Goal: Task Accomplishment & Management: Complete application form

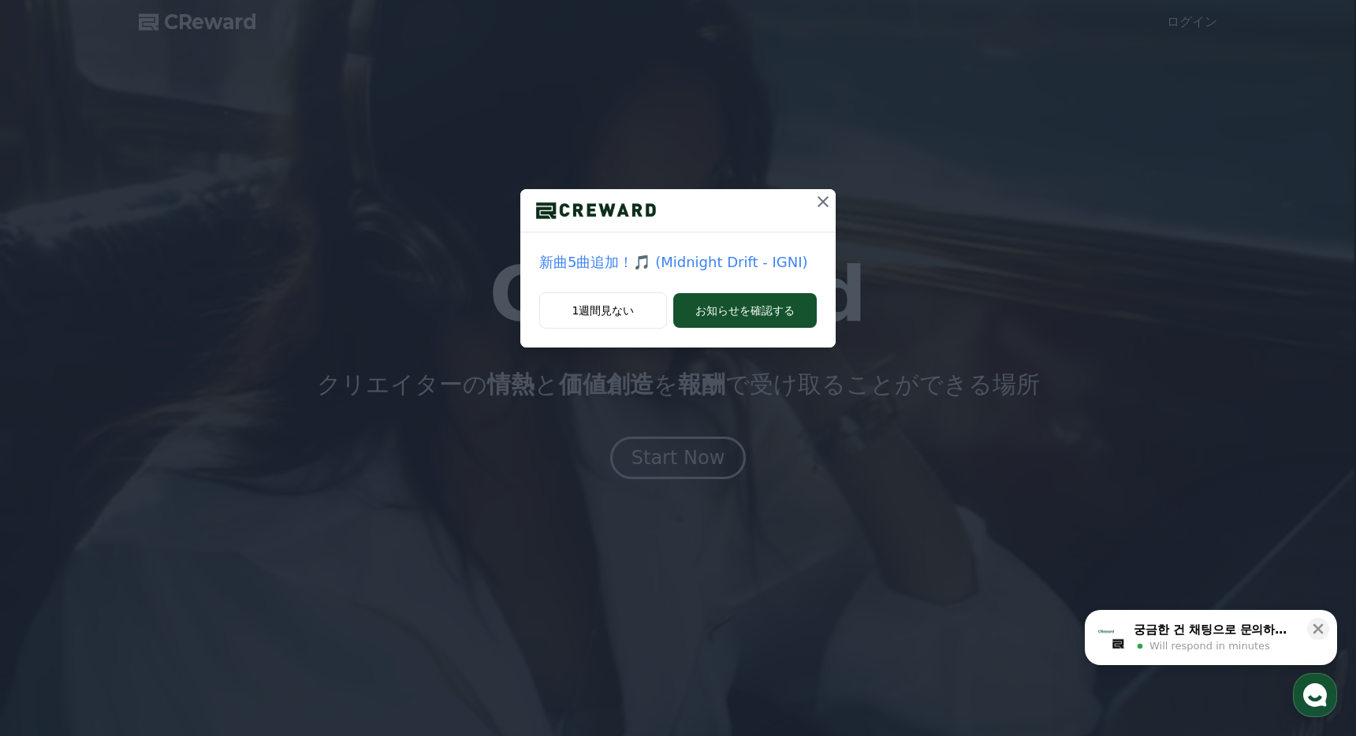
click at [822, 199] on icon at bounding box center [823, 201] width 19 height 19
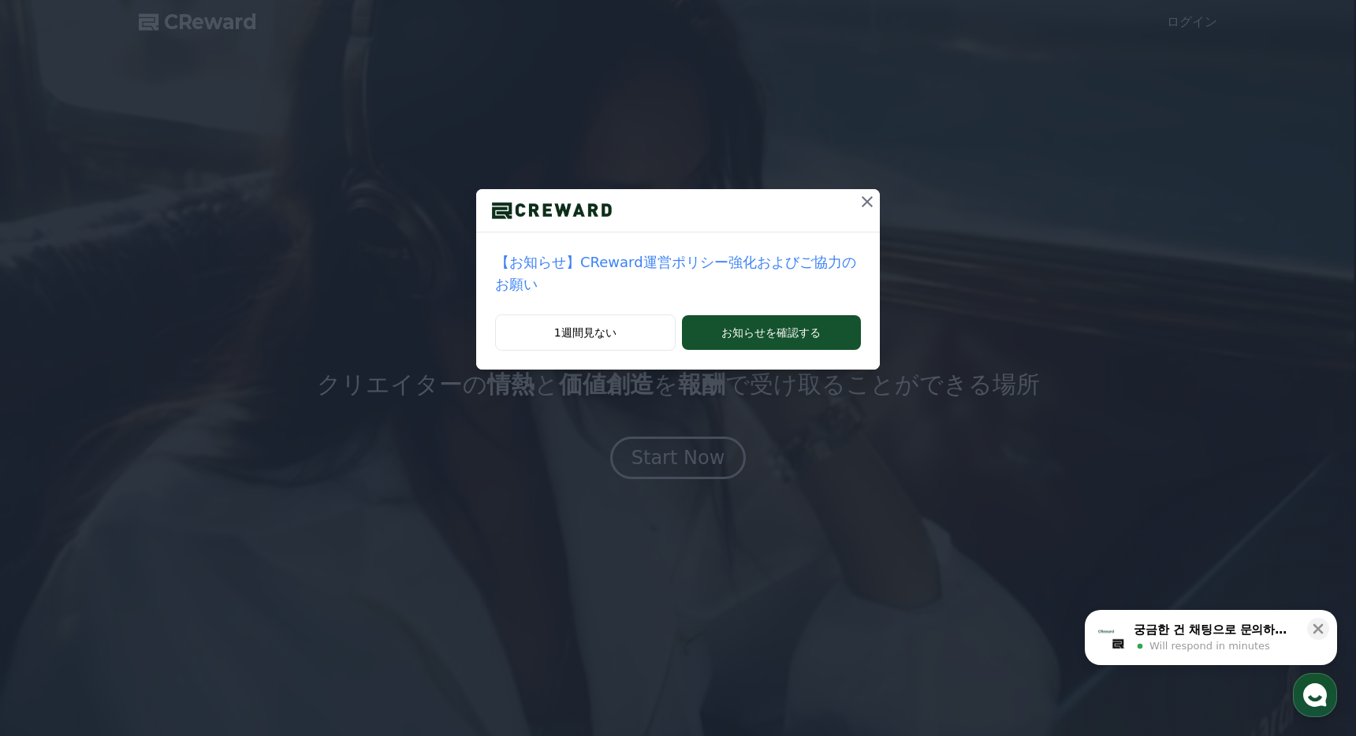
click at [869, 205] on icon at bounding box center [867, 201] width 19 height 19
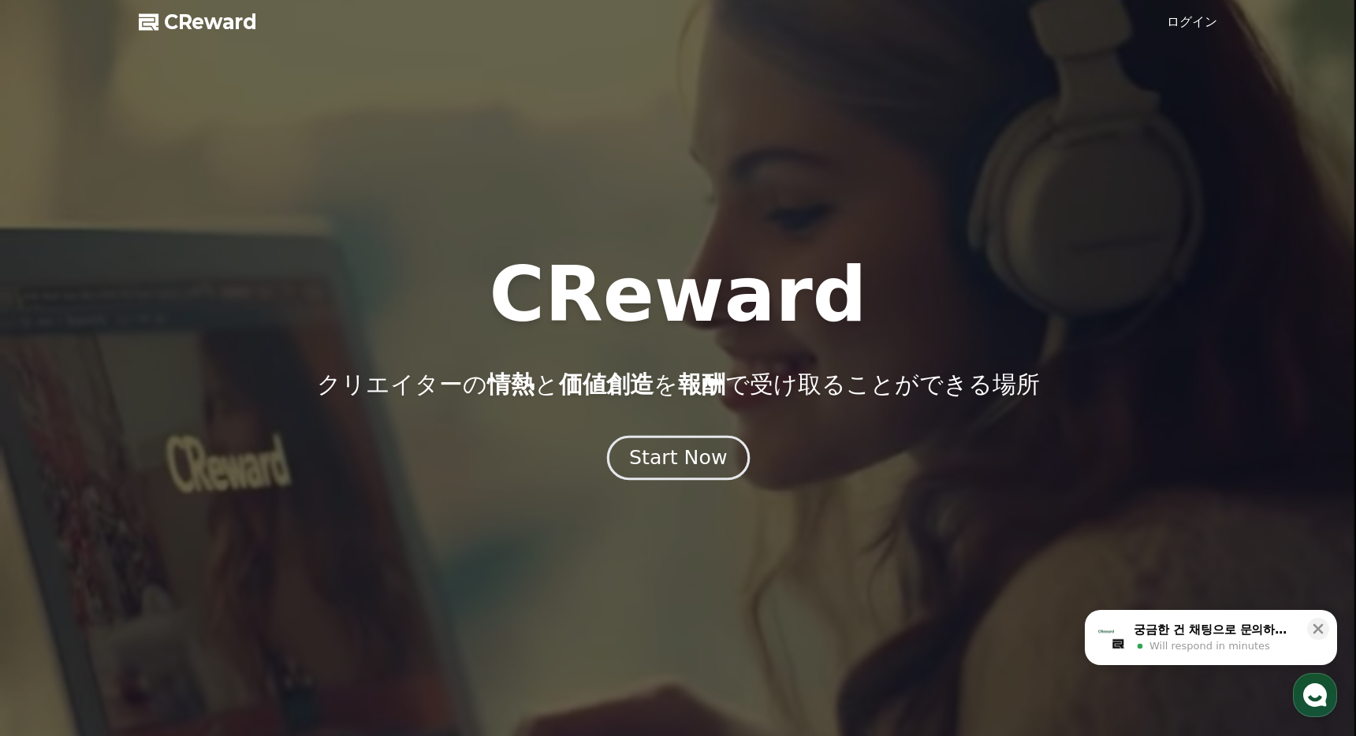
click at [695, 458] on div "Start Now" at bounding box center [678, 458] width 98 height 27
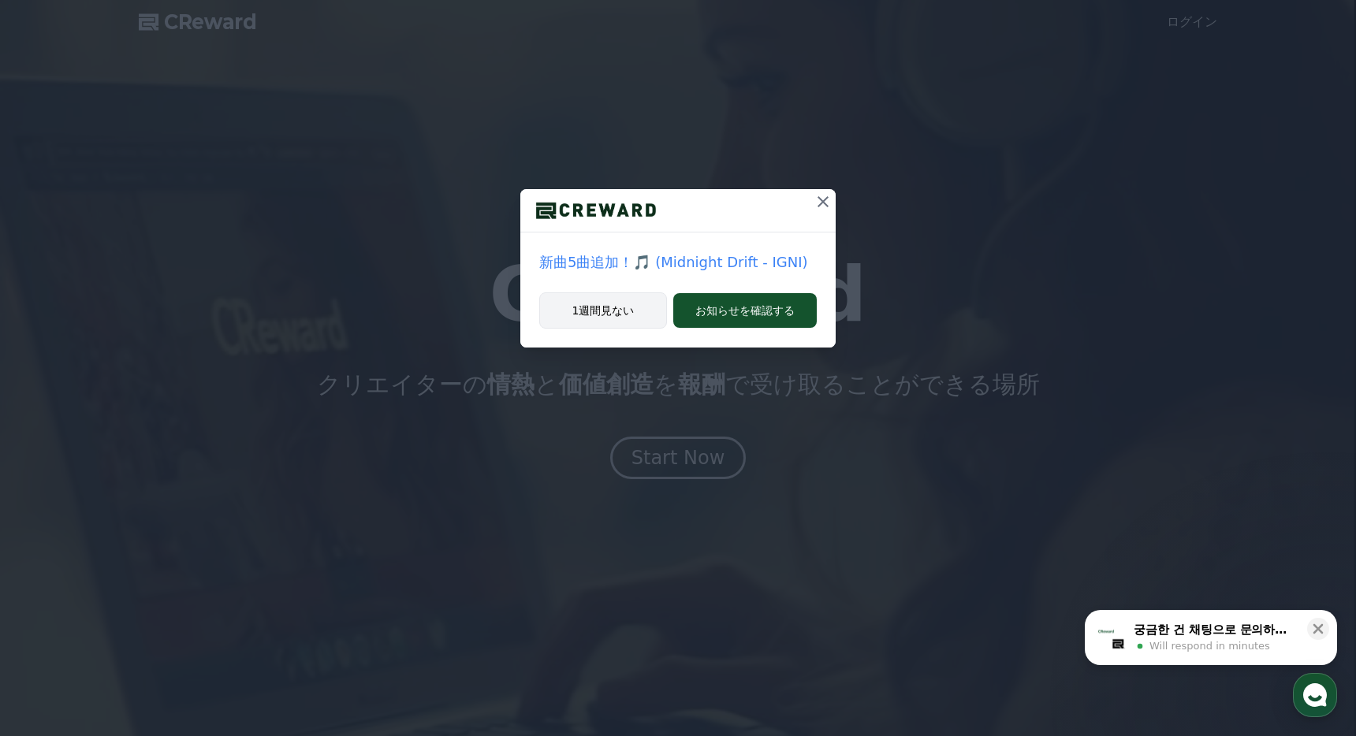
click at [602, 319] on button "1週間見ない" at bounding box center [603, 311] width 128 height 36
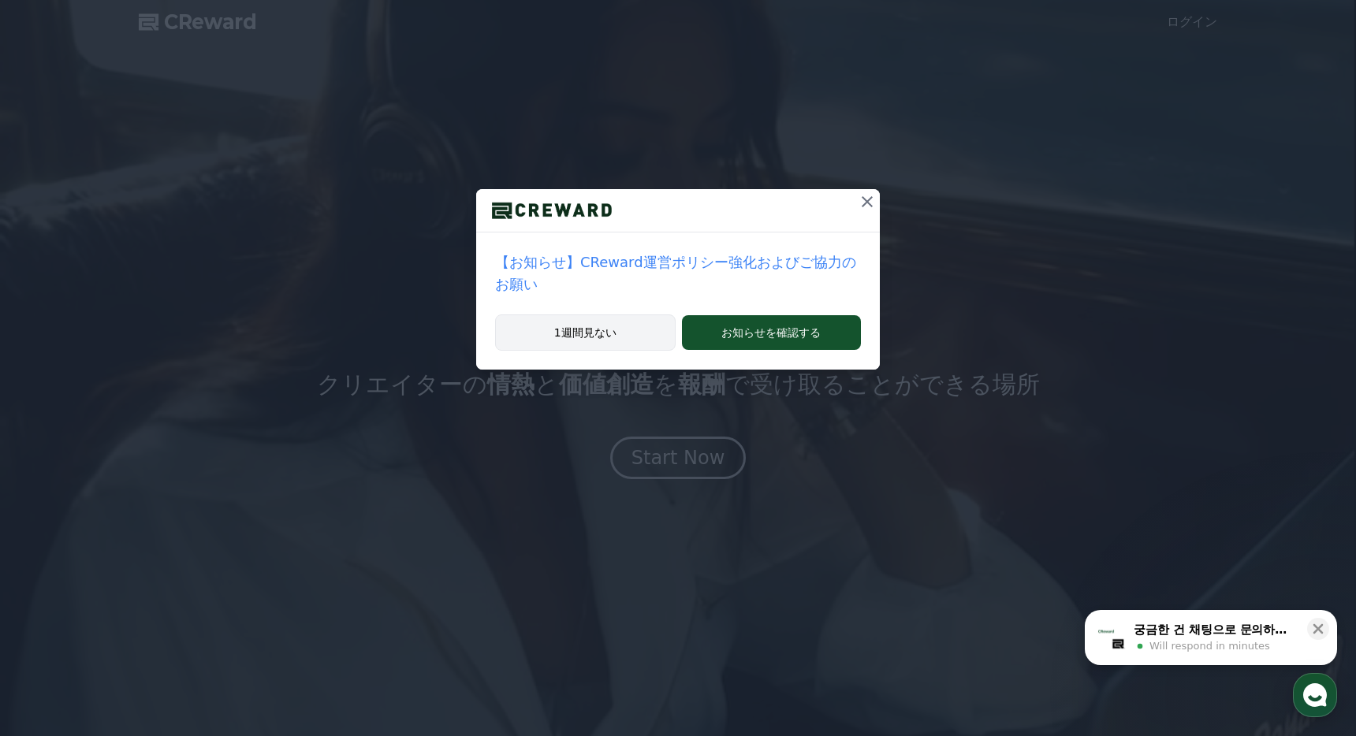
click at [621, 336] on button "1週間見ない" at bounding box center [585, 333] width 181 height 36
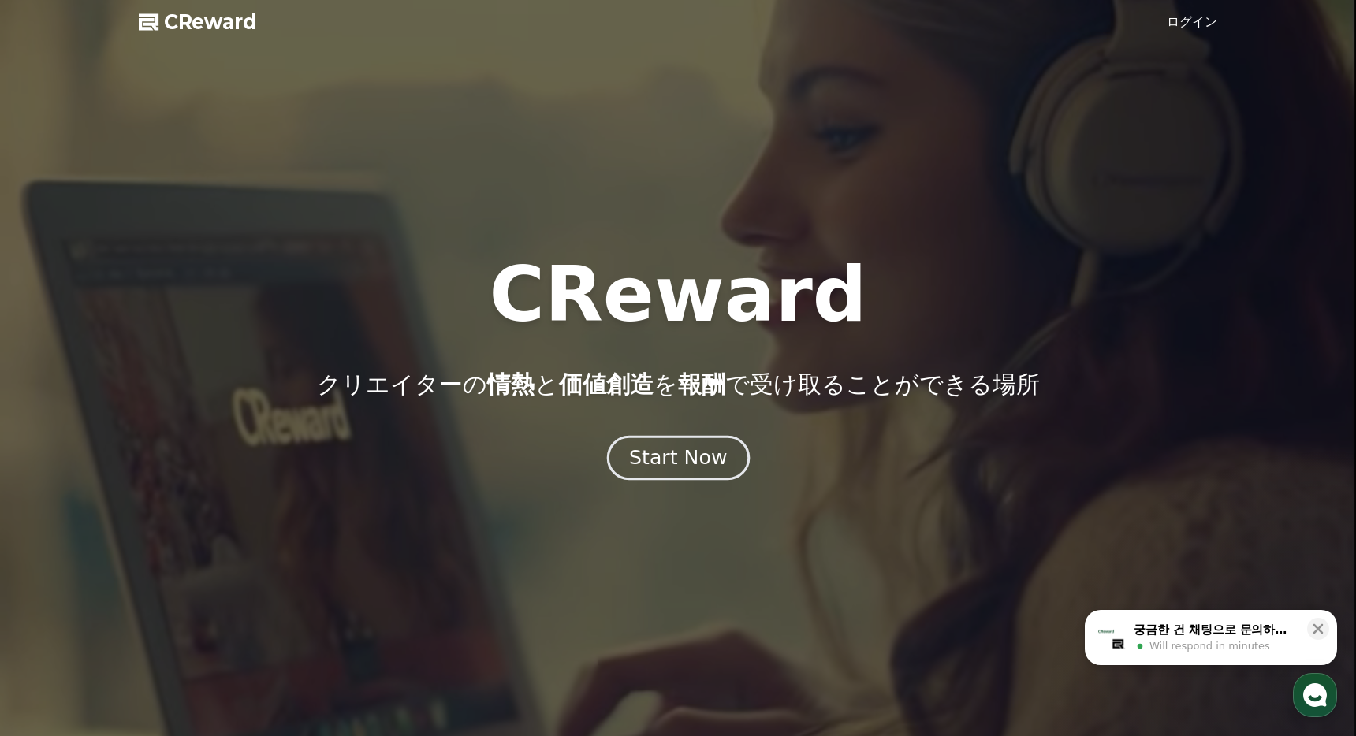
click at [653, 472] on button "Start Now" at bounding box center [677, 458] width 143 height 45
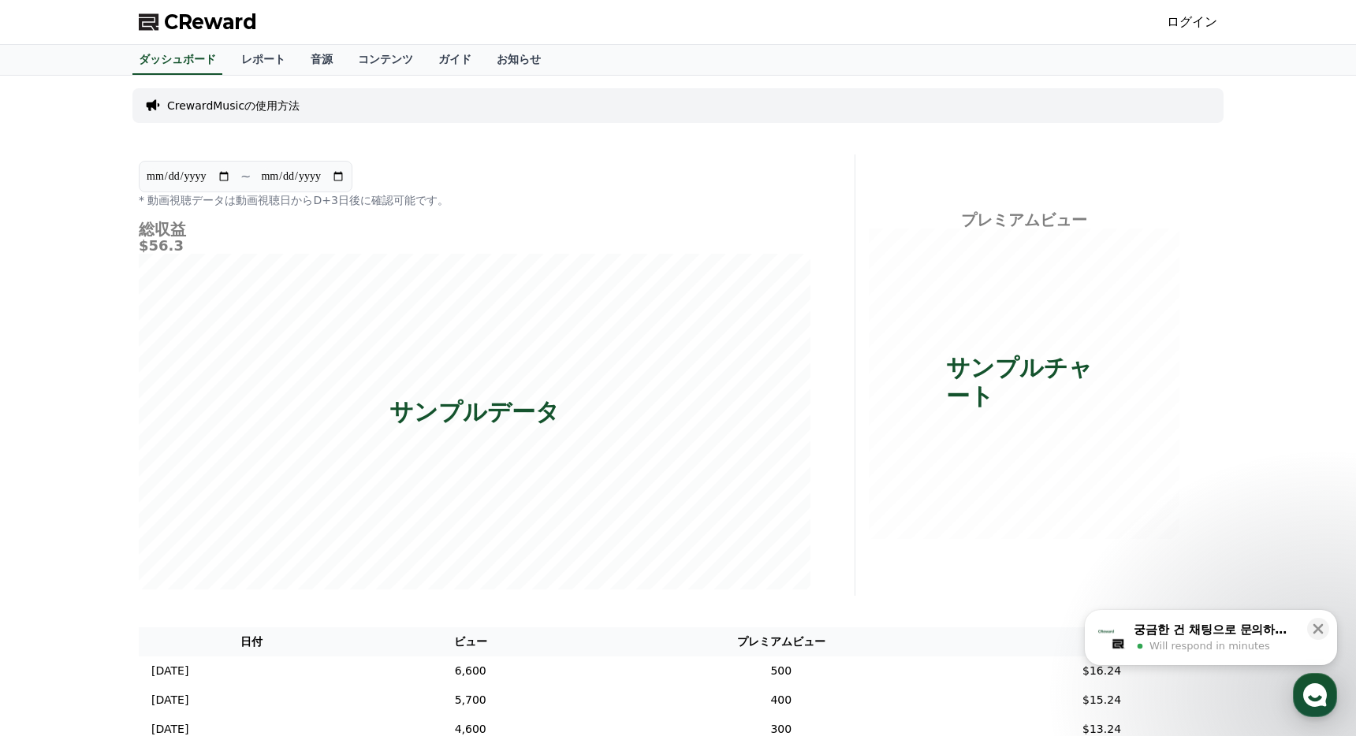
click at [1201, 22] on link "ログイン" at bounding box center [1192, 22] width 50 height 19
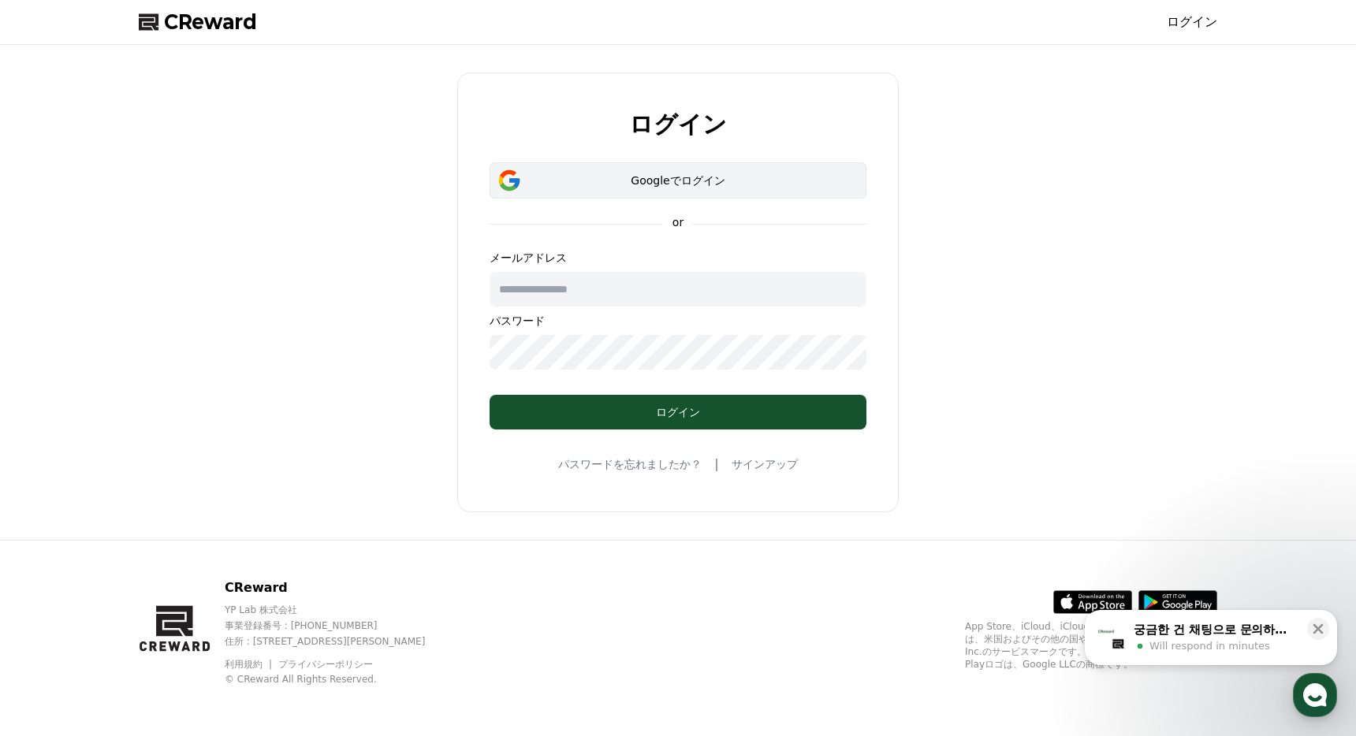
click at [651, 173] on div "Googleでログイン" at bounding box center [678, 181] width 331 height 16
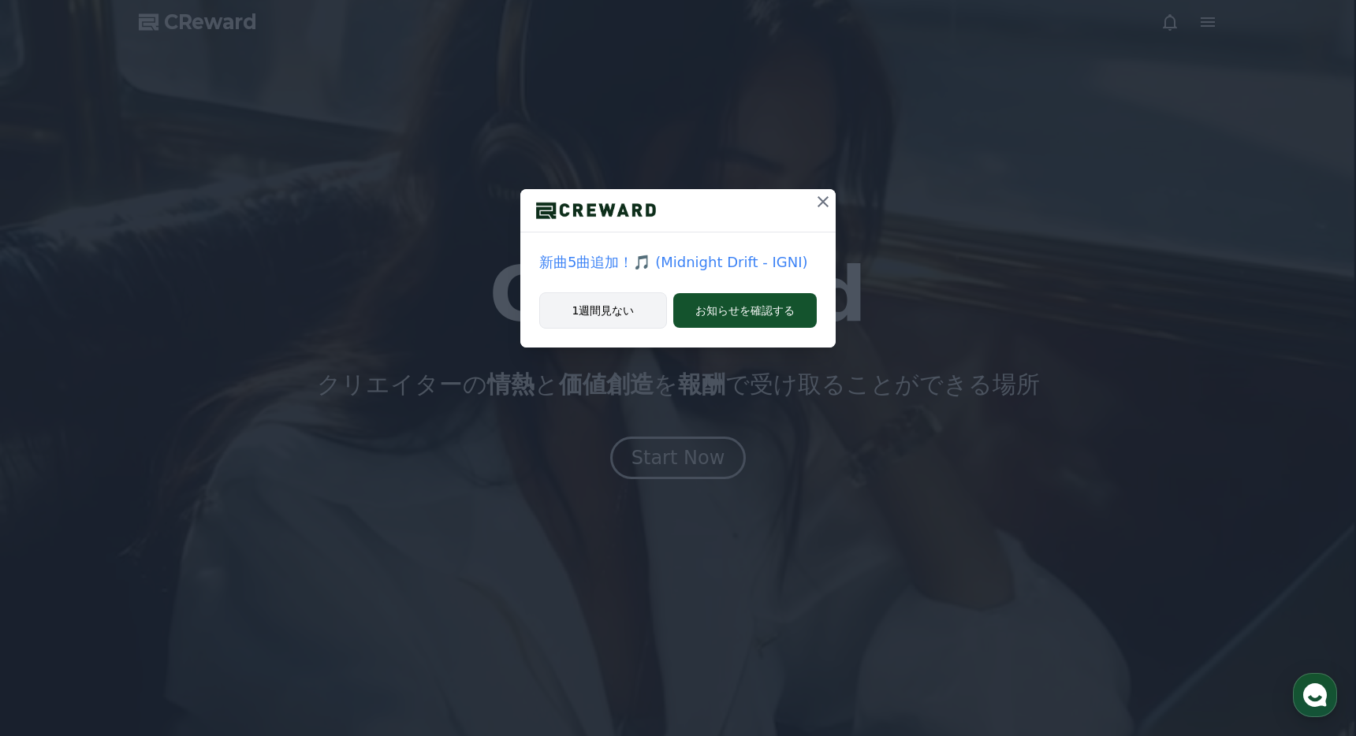
click at [602, 311] on button "1週間見ない" at bounding box center [603, 311] width 128 height 36
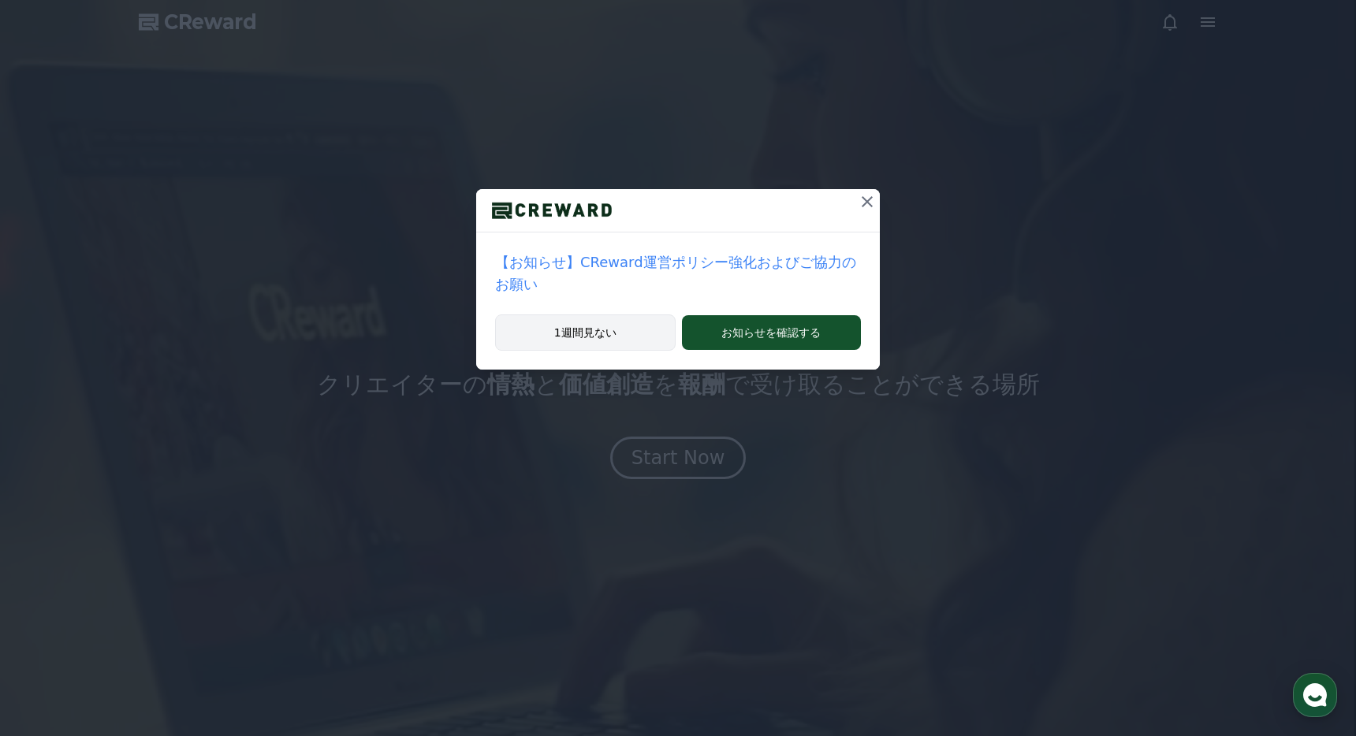
click at [602, 333] on button "1週間見ない" at bounding box center [585, 333] width 181 height 36
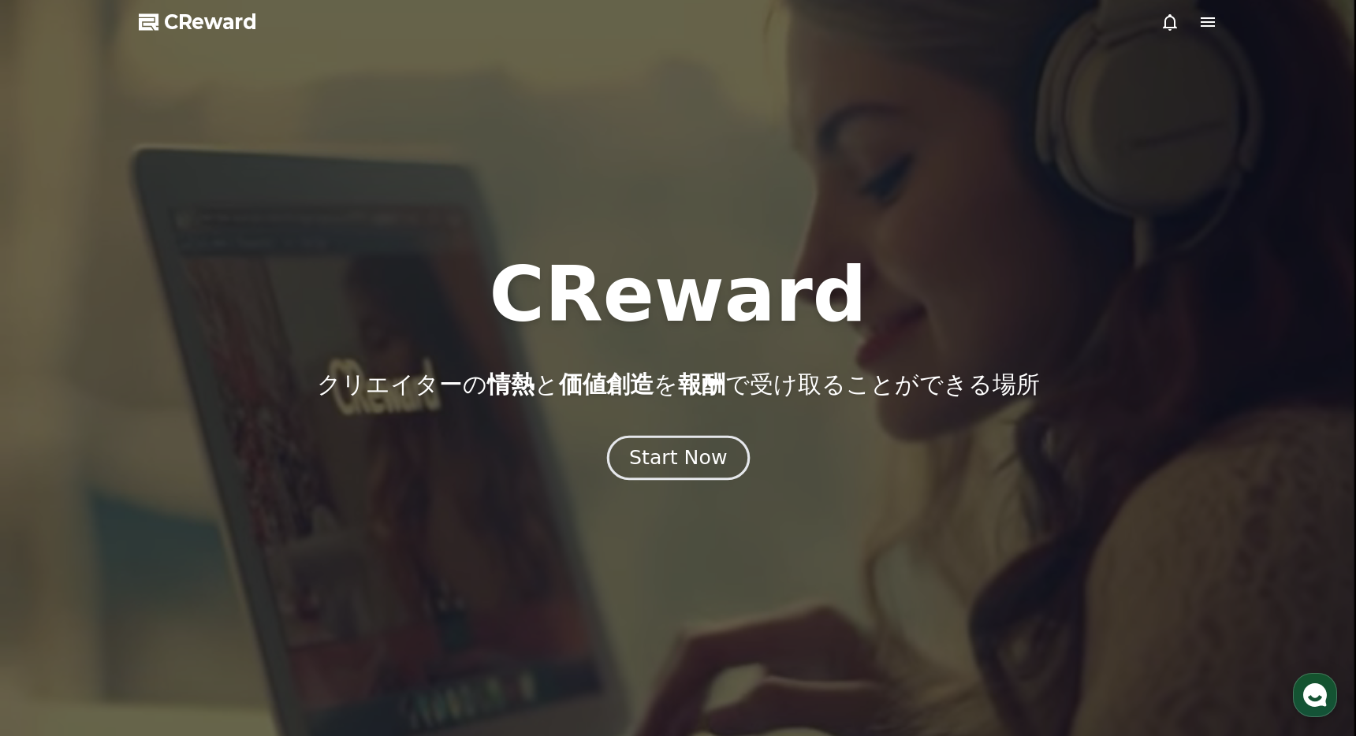
click at [670, 445] on div "Start Now" at bounding box center [678, 458] width 98 height 27
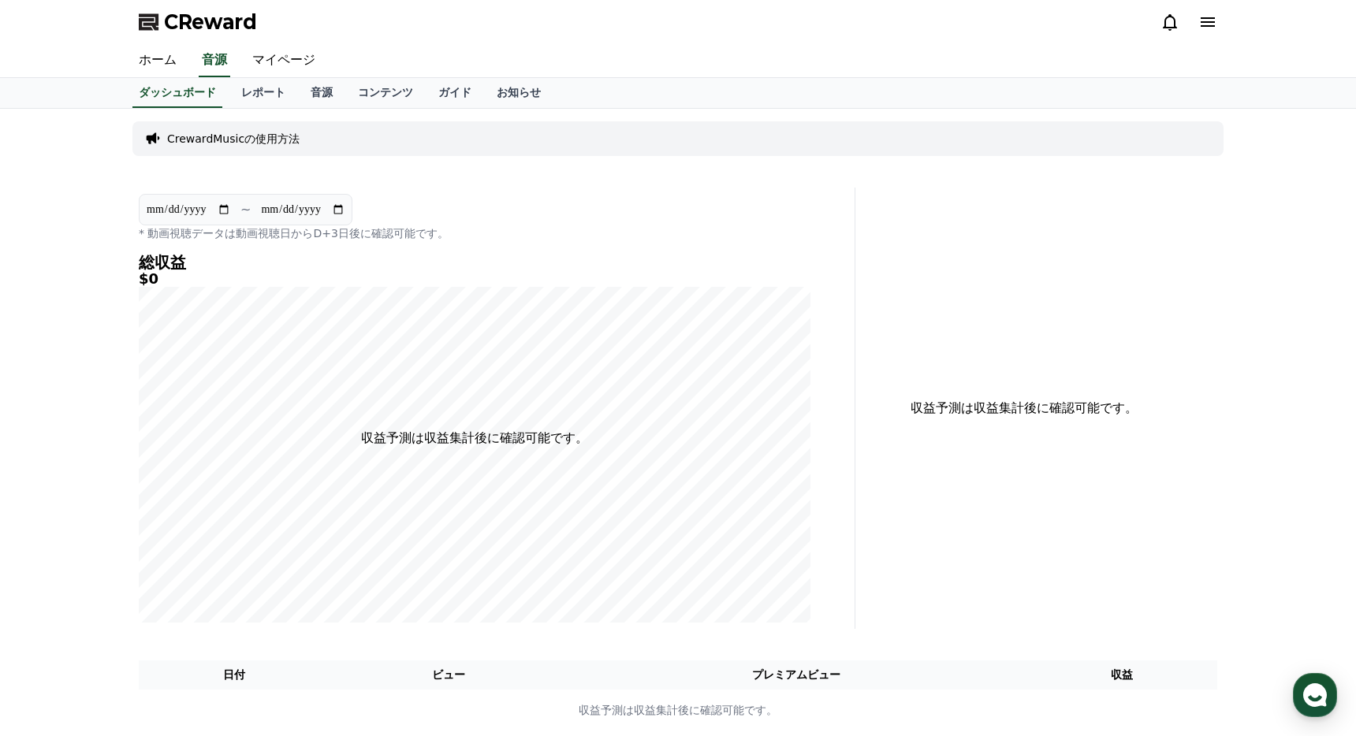
click at [84, 221] on div "**********" at bounding box center [678, 427] width 1356 height 636
click at [278, 66] on link "マイページ" at bounding box center [284, 60] width 88 height 33
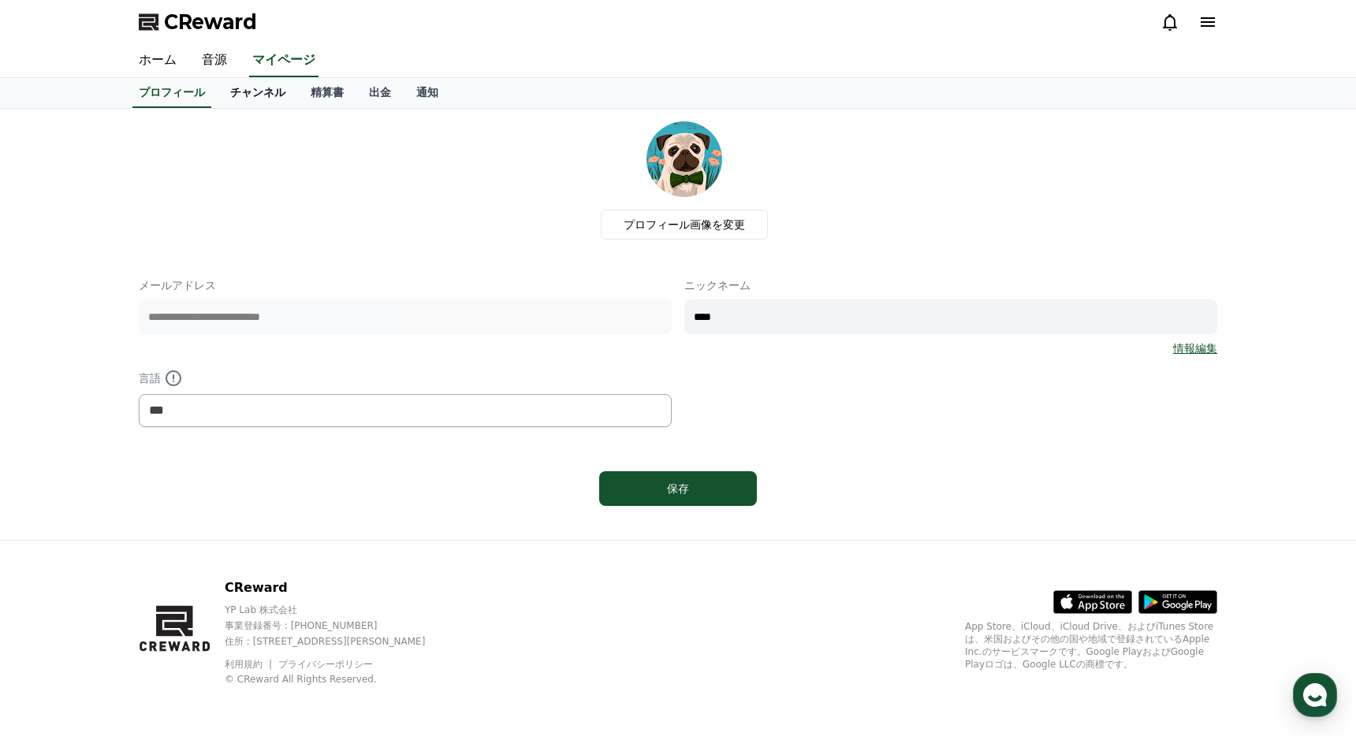
click at [267, 88] on link "チャンネル" at bounding box center [258, 93] width 80 height 30
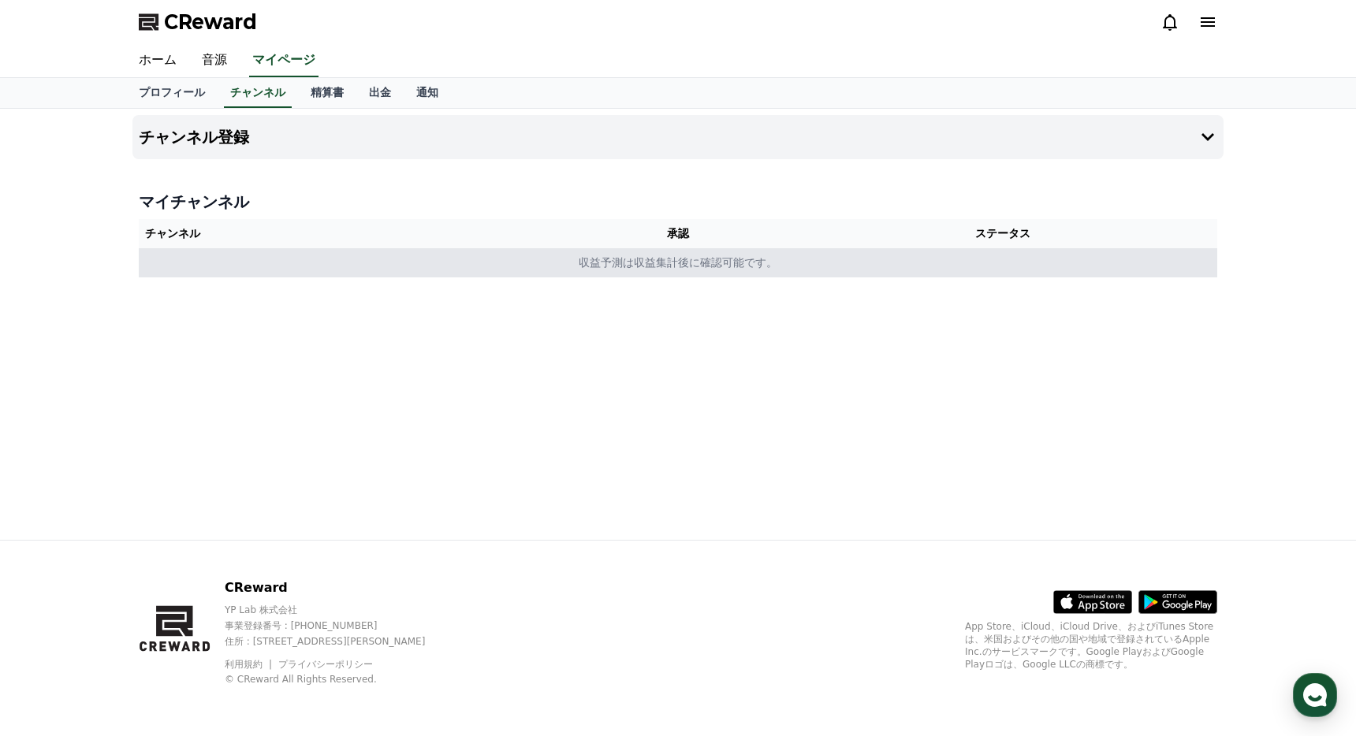
click at [700, 267] on td "収益予測は収益集計後に確認可能です。" at bounding box center [678, 262] width 1079 height 29
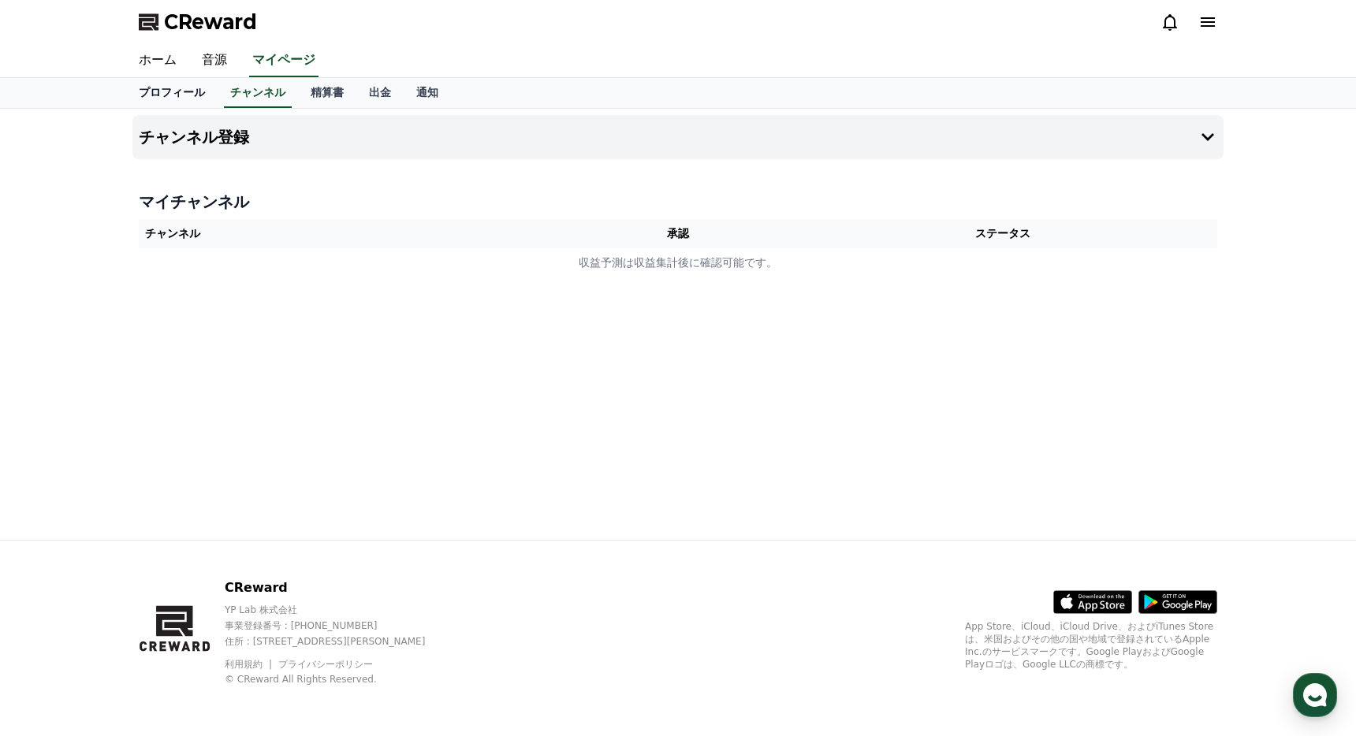
click at [201, 91] on link "プロフィール" at bounding box center [171, 93] width 91 height 30
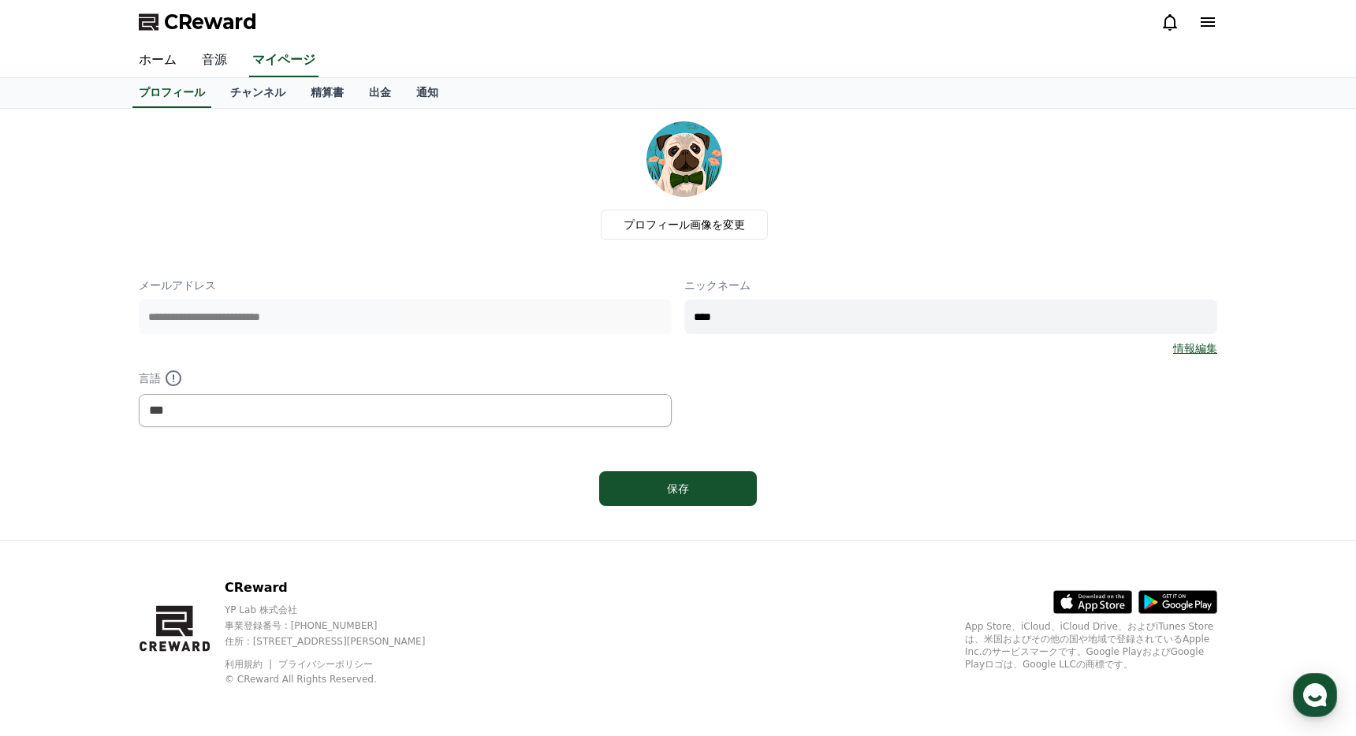
click at [214, 62] on link "音源" at bounding box center [214, 60] width 50 height 33
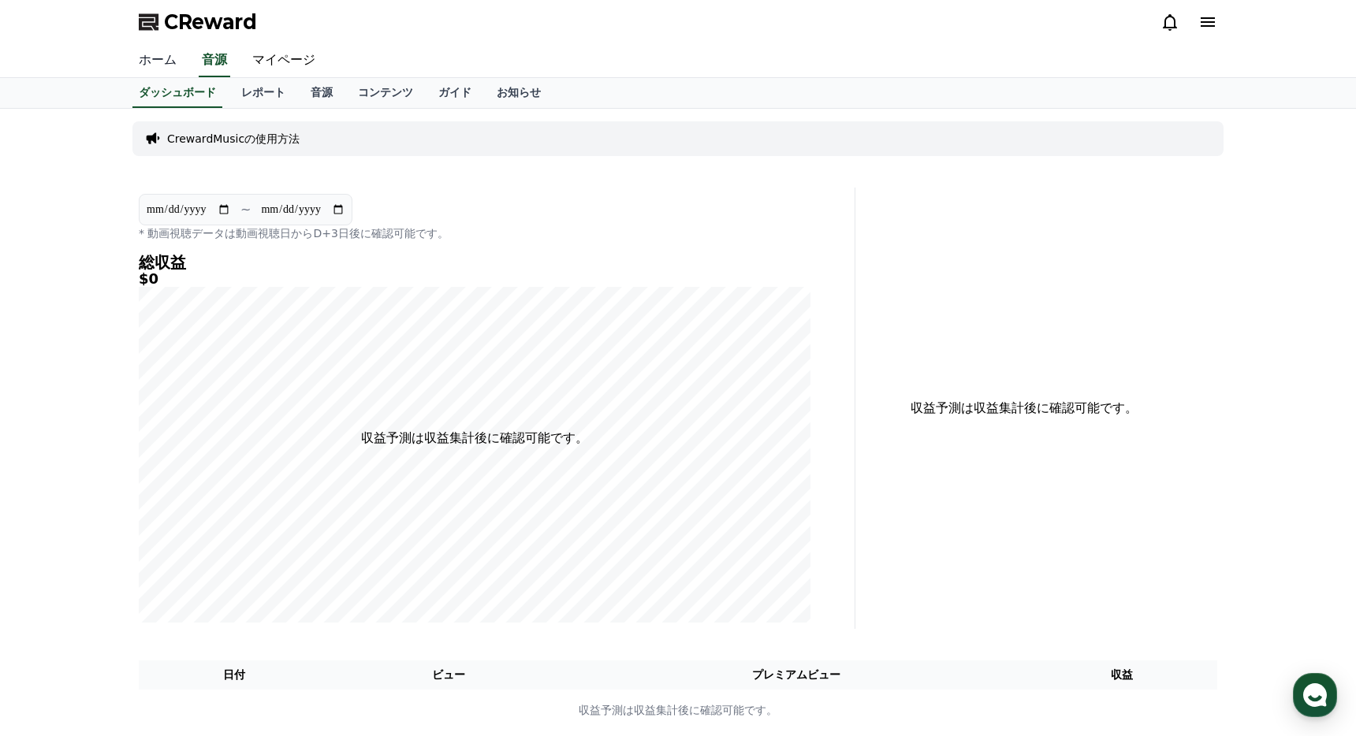
click at [162, 62] on link "ホーム" at bounding box center [157, 60] width 63 height 33
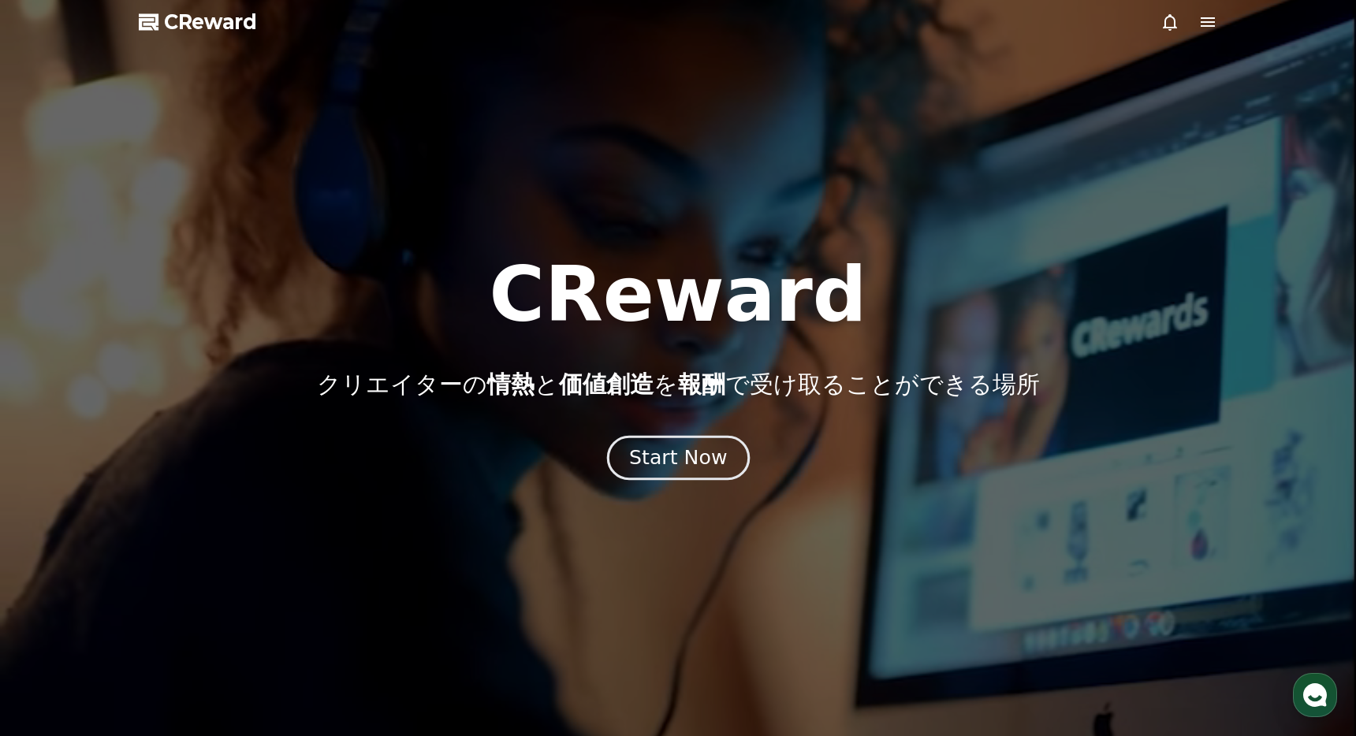
click at [667, 460] on div "Start Now" at bounding box center [678, 458] width 98 height 27
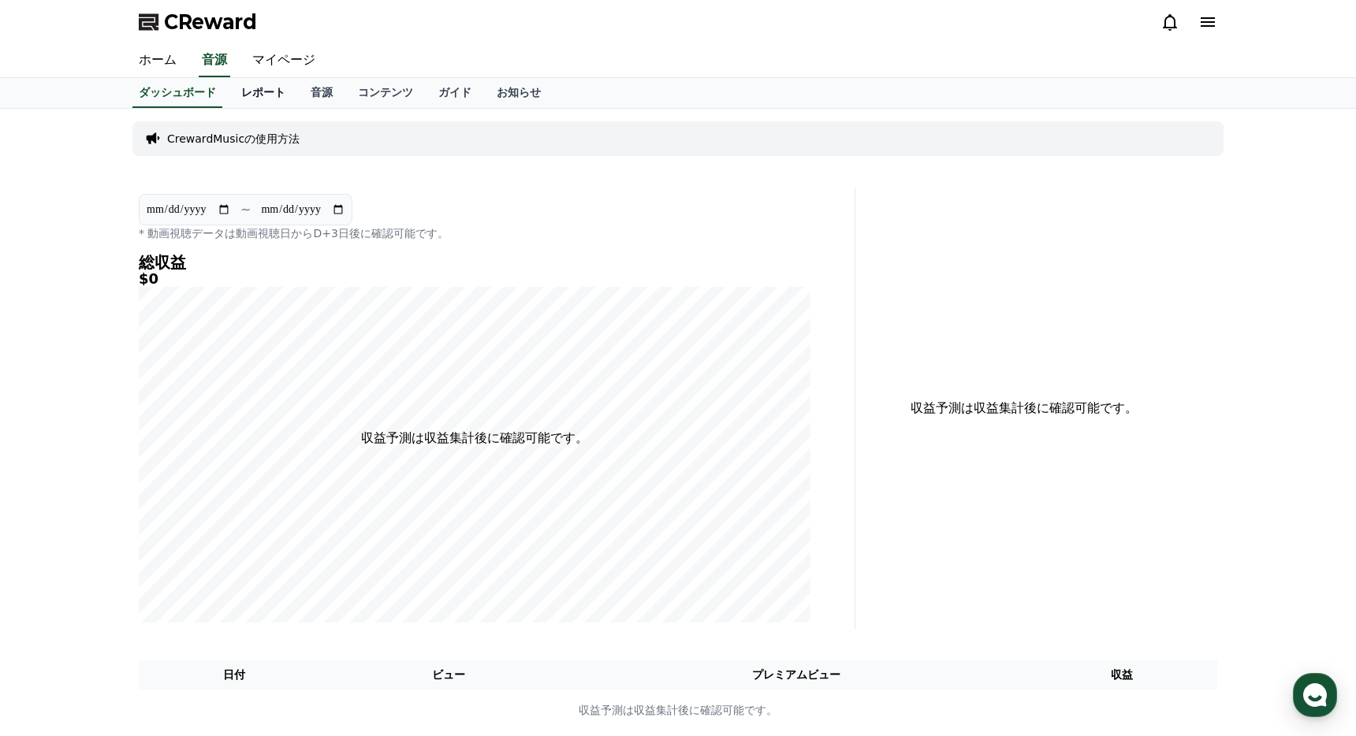
click at [266, 102] on link "レポート" at bounding box center [263, 93] width 69 height 30
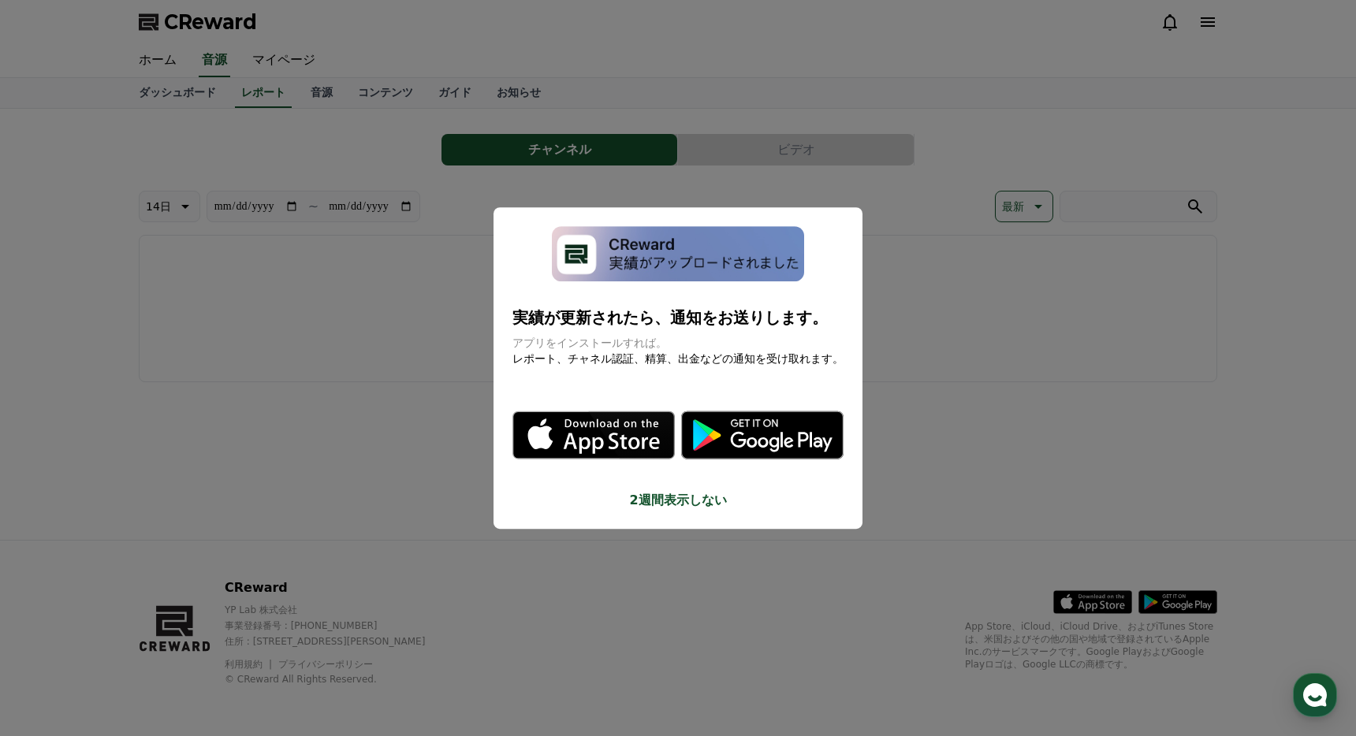
click at [628, 502] on button "2週間表示しない" at bounding box center [678, 500] width 331 height 19
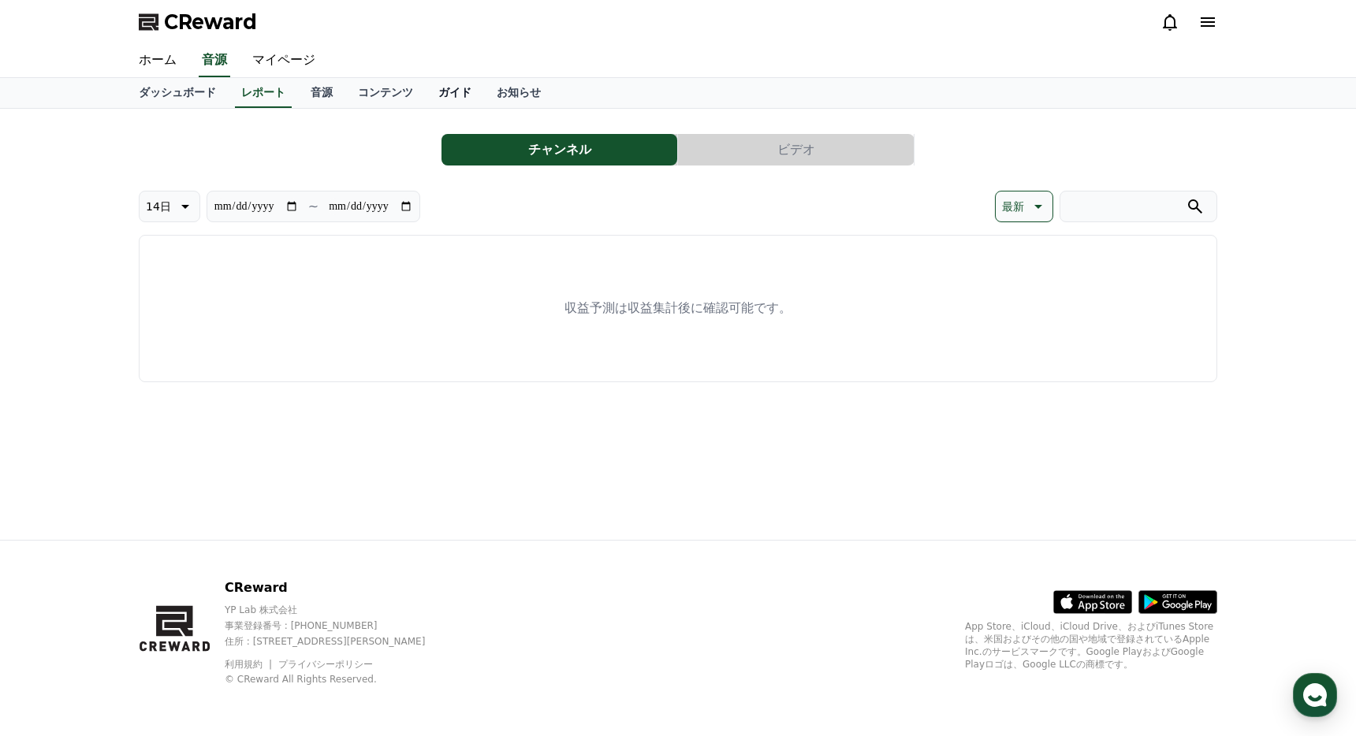
click at [463, 91] on link "ガイド" at bounding box center [455, 93] width 58 height 30
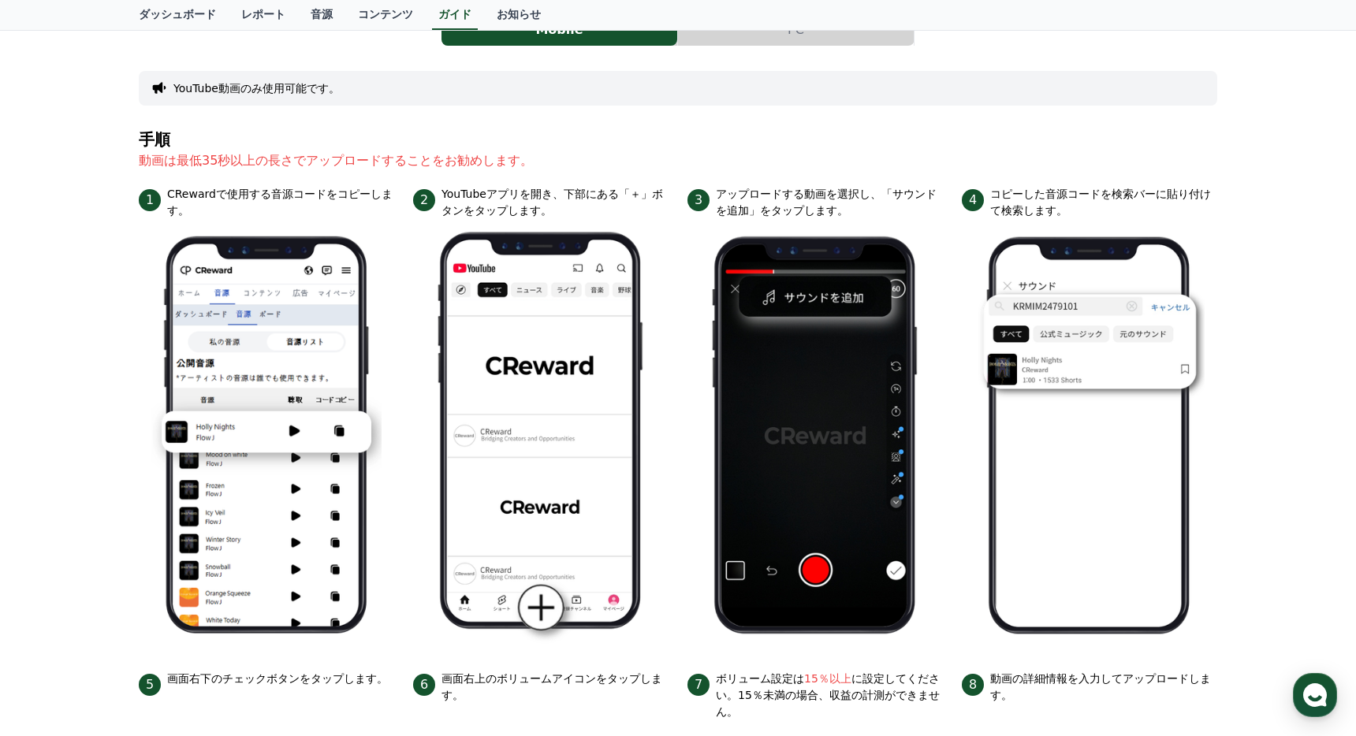
scroll to position [105, 0]
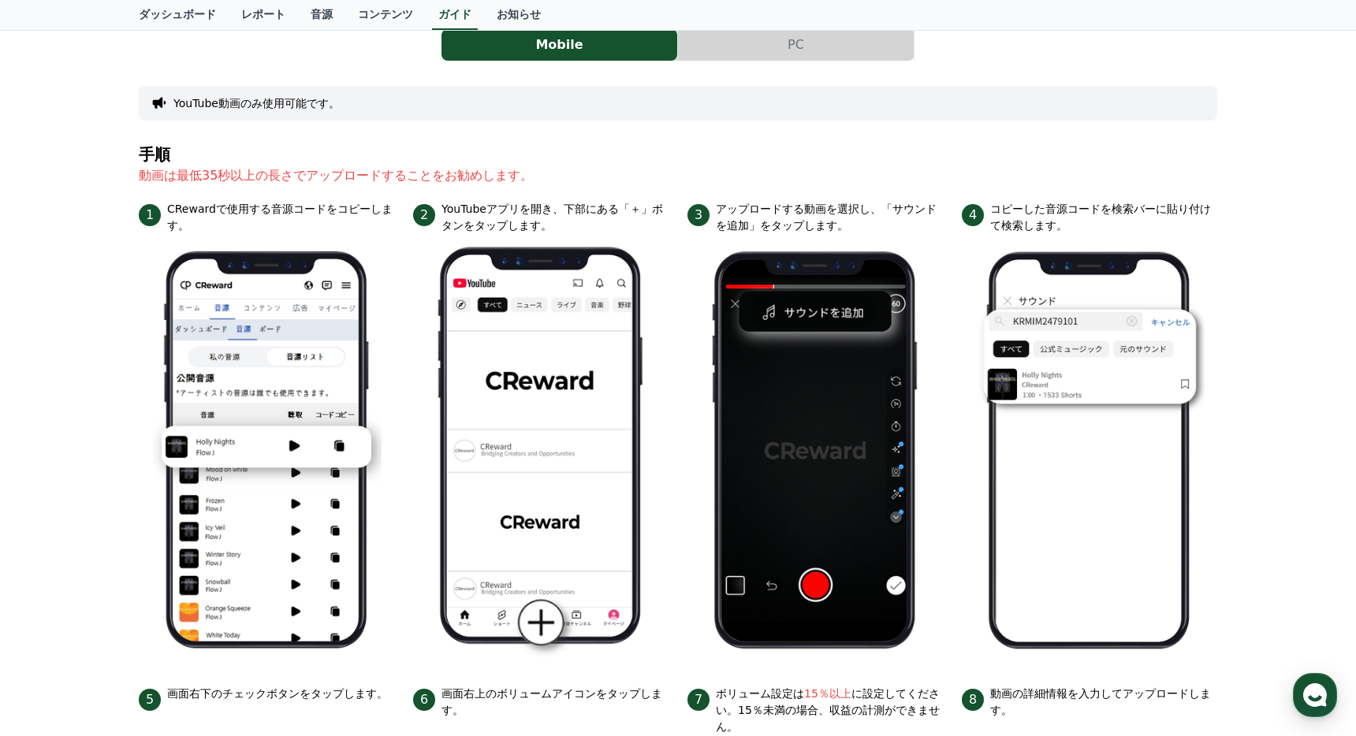
click at [63, 298] on div "Mobile PC YouTube動画のみ使用可能です。 手順 動画は最低35秒以上の長さでアップロードすることをお勧めします。 1 CRewardで使用する…" at bounding box center [678, 592] width 1356 height 1177
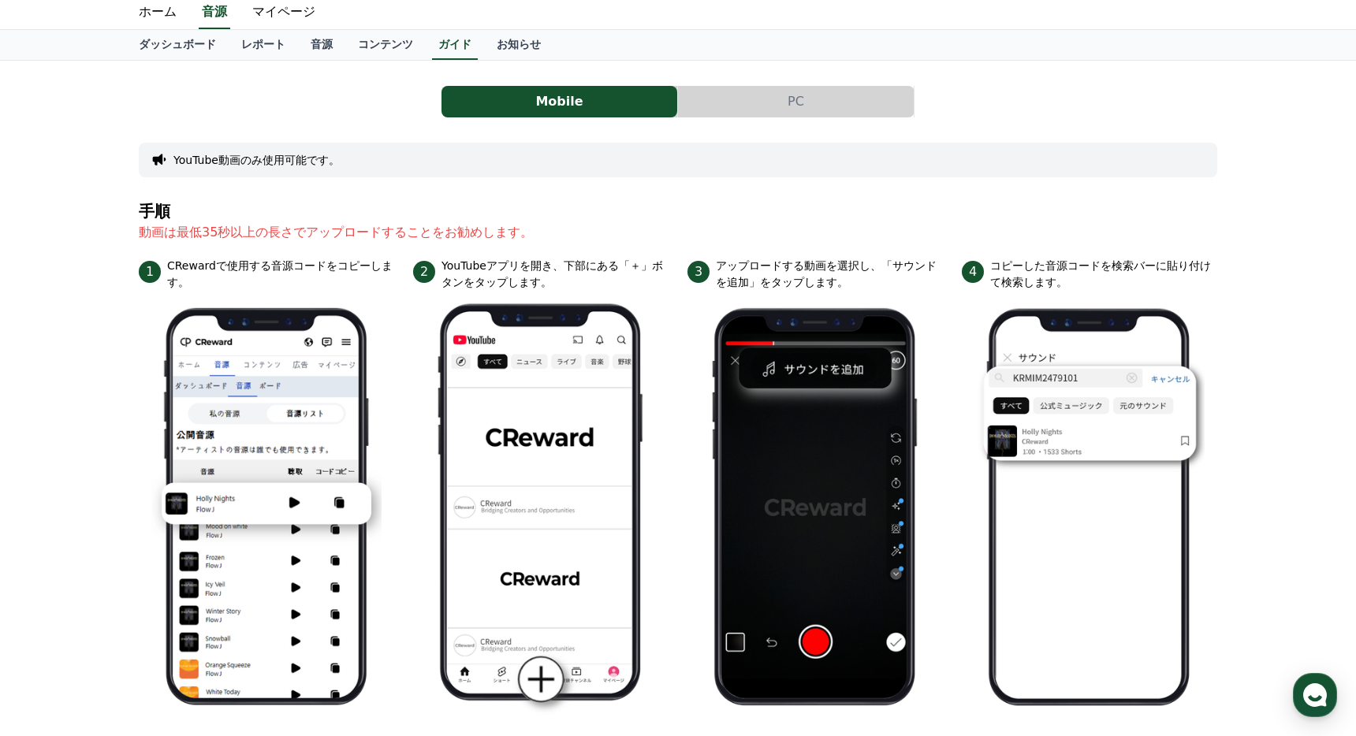
scroll to position [33, 0]
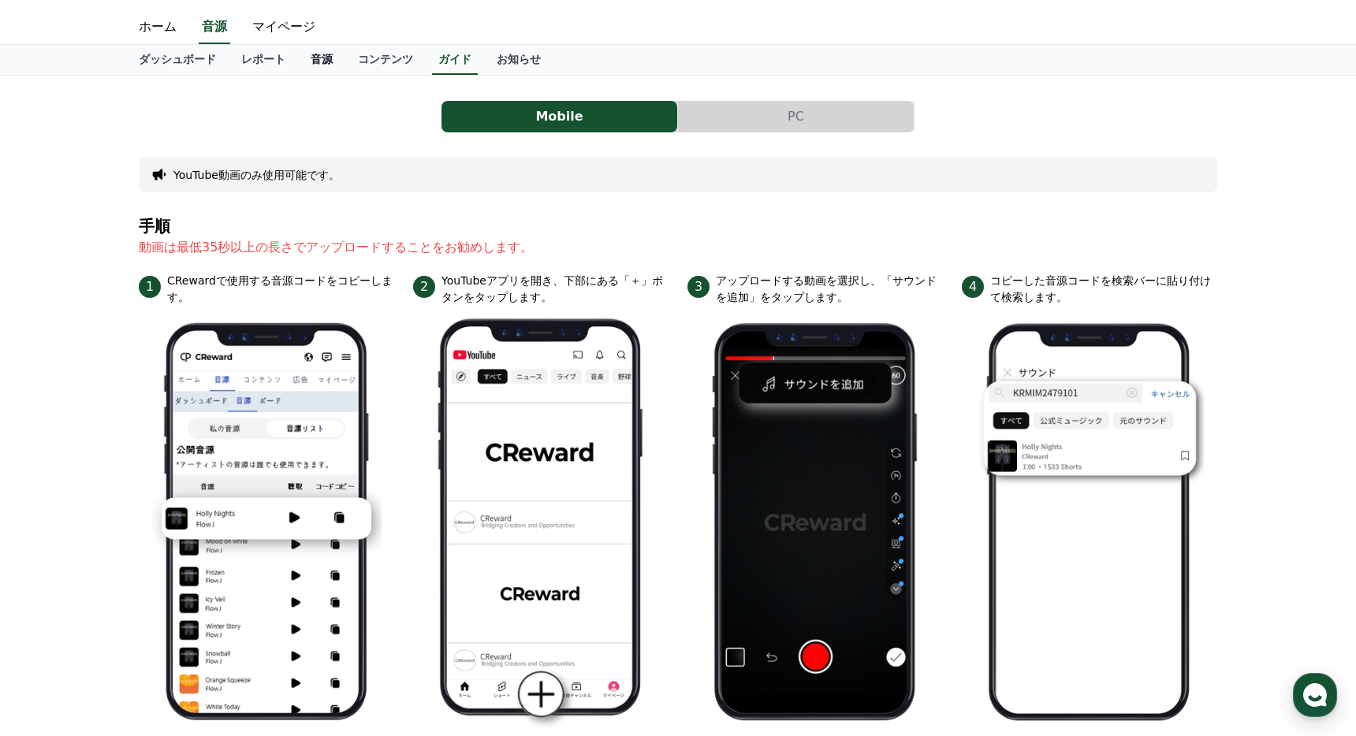
click at [321, 62] on link "音源" at bounding box center [321, 60] width 47 height 30
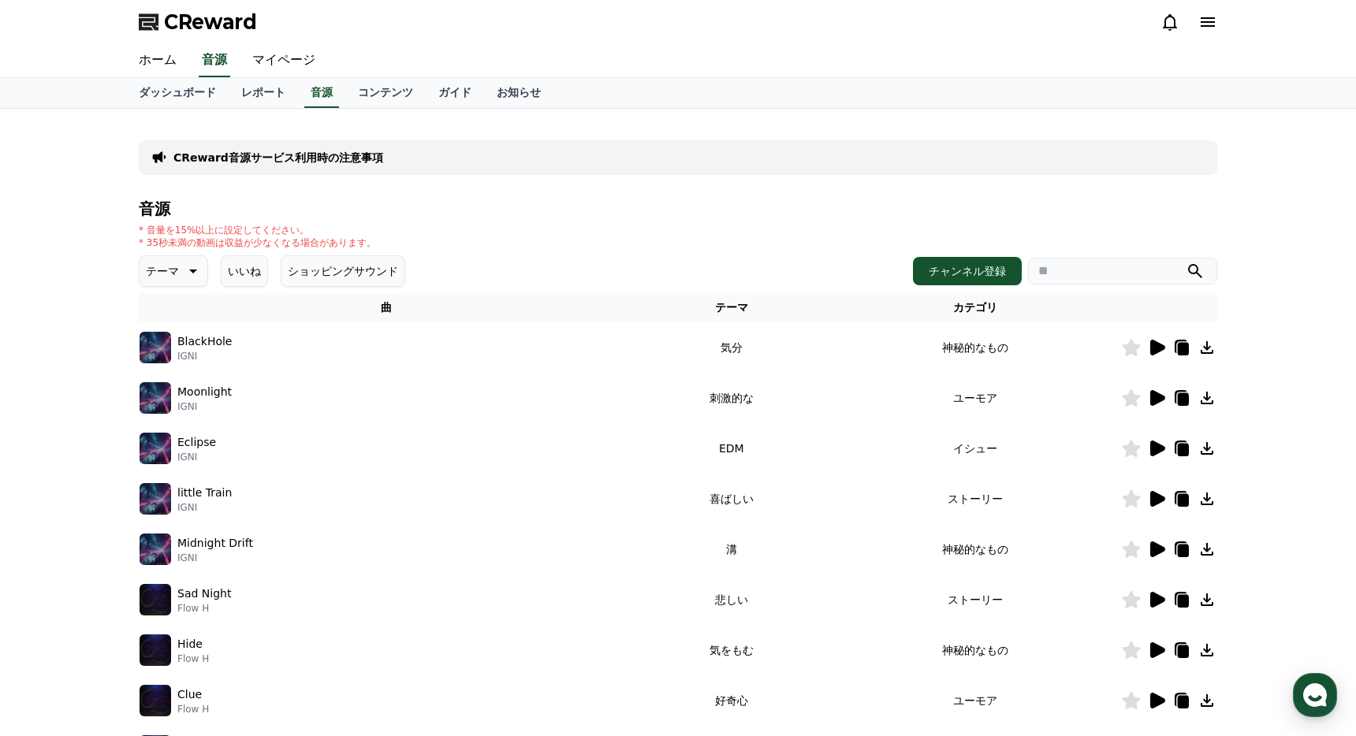
click at [1154, 348] on icon at bounding box center [1157, 348] width 15 height 16
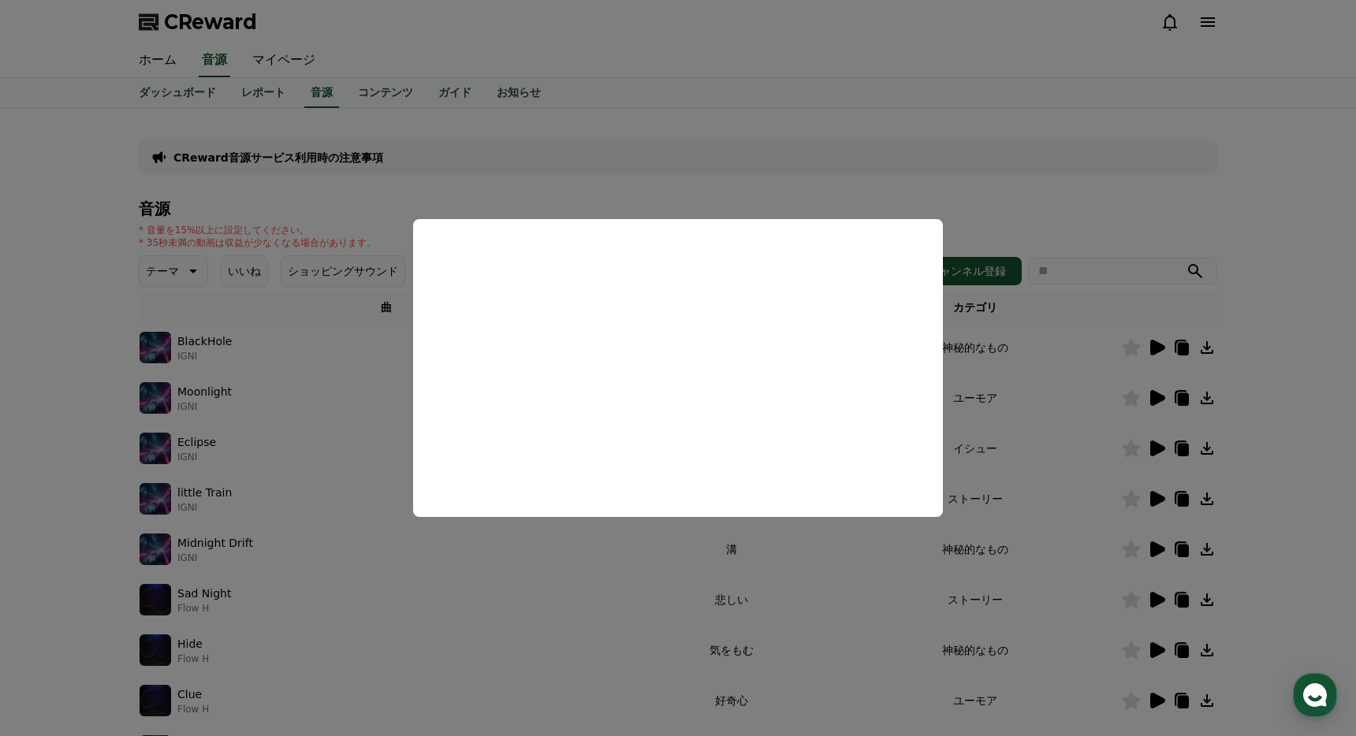
click at [45, 407] on button "close modal" at bounding box center [678, 368] width 1356 height 736
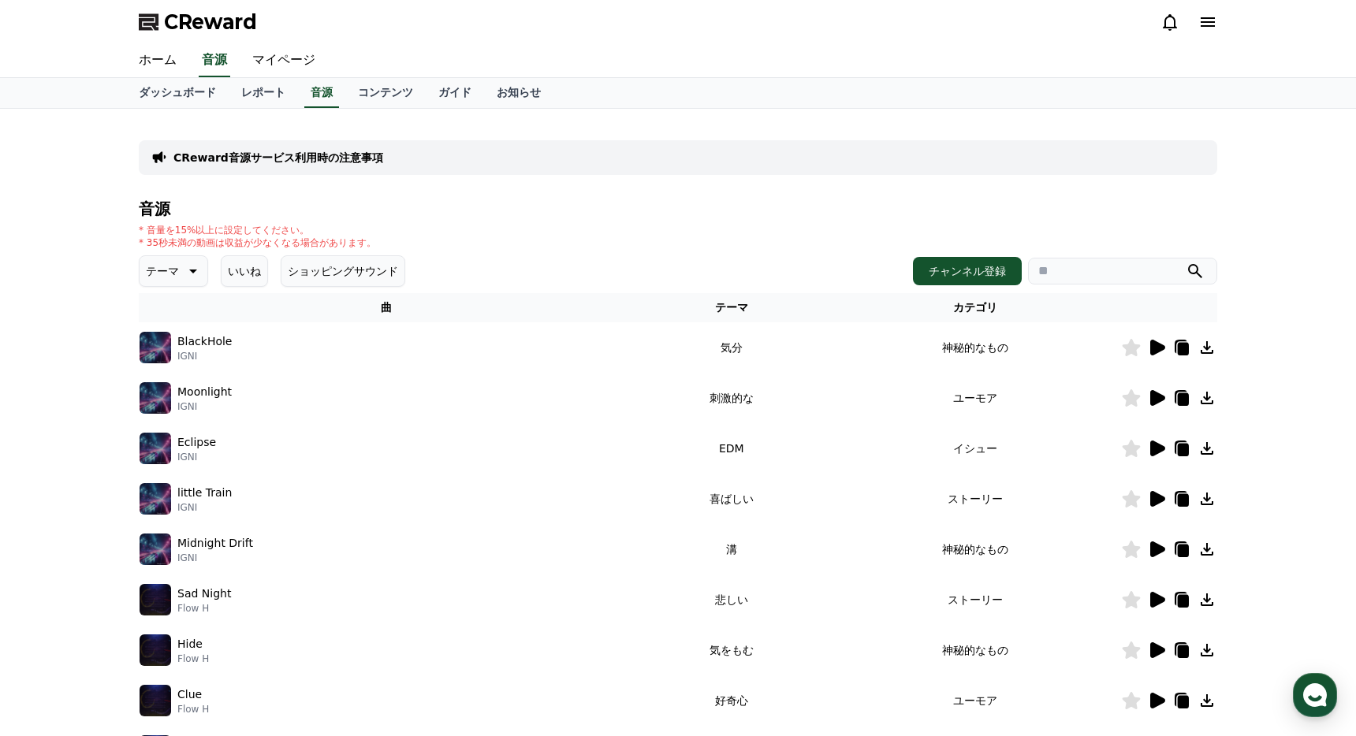
click at [45, 407] on div "CReward音源サービス利用時の注意事項 音源 * 音量を15%以上に設定してください。 * 35秒未満の動画は収益が少なくなる場合があります。 テーマ い…" at bounding box center [678, 490] width 1356 height 762
click at [261, 95] on link "レポート" at bounding box center [263, 93] width 69 height 30
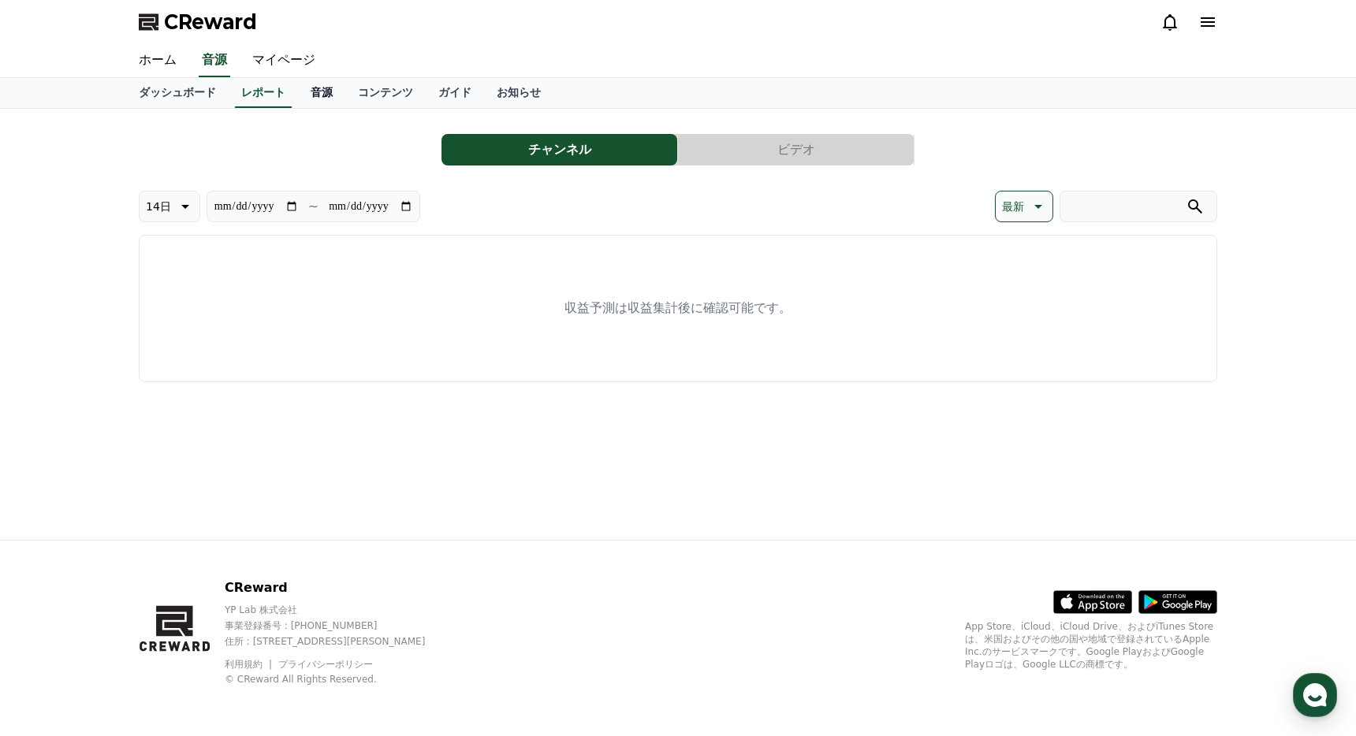
click at [319, 96] on link "音源" at bounding box center [321, 93] width 47 height 30
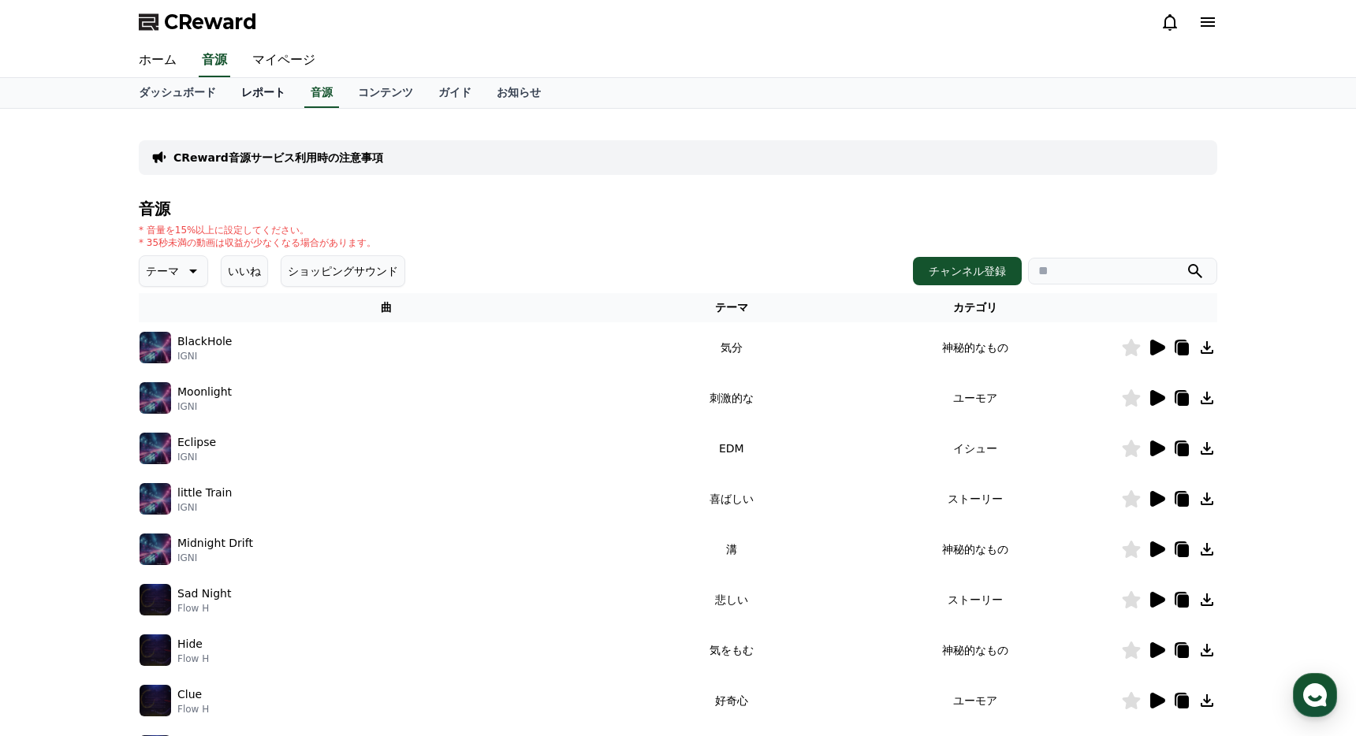
click at [251, 104] on link "レポート" at bounding box center [263, 93] width 69 height 30
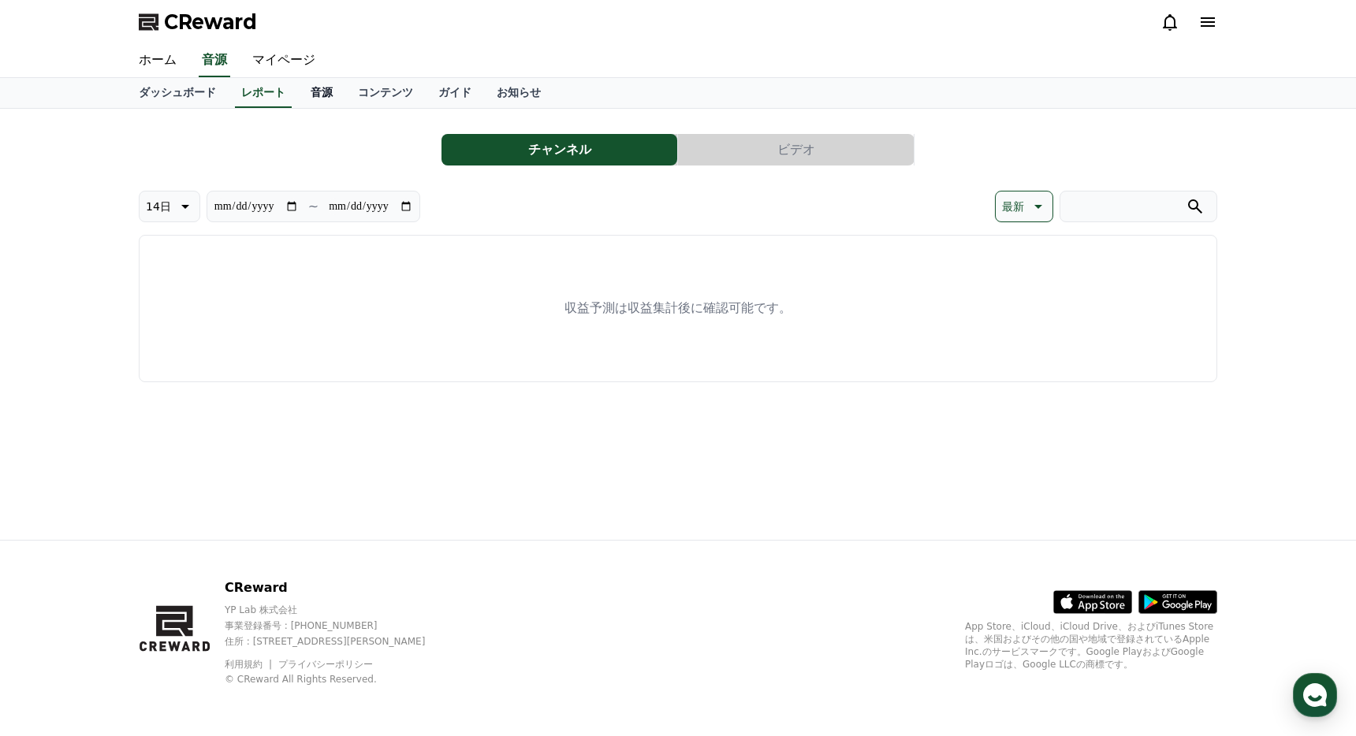
click at [318, 84] on link "音源" at bounding box center [321, 93] width 47 height 30
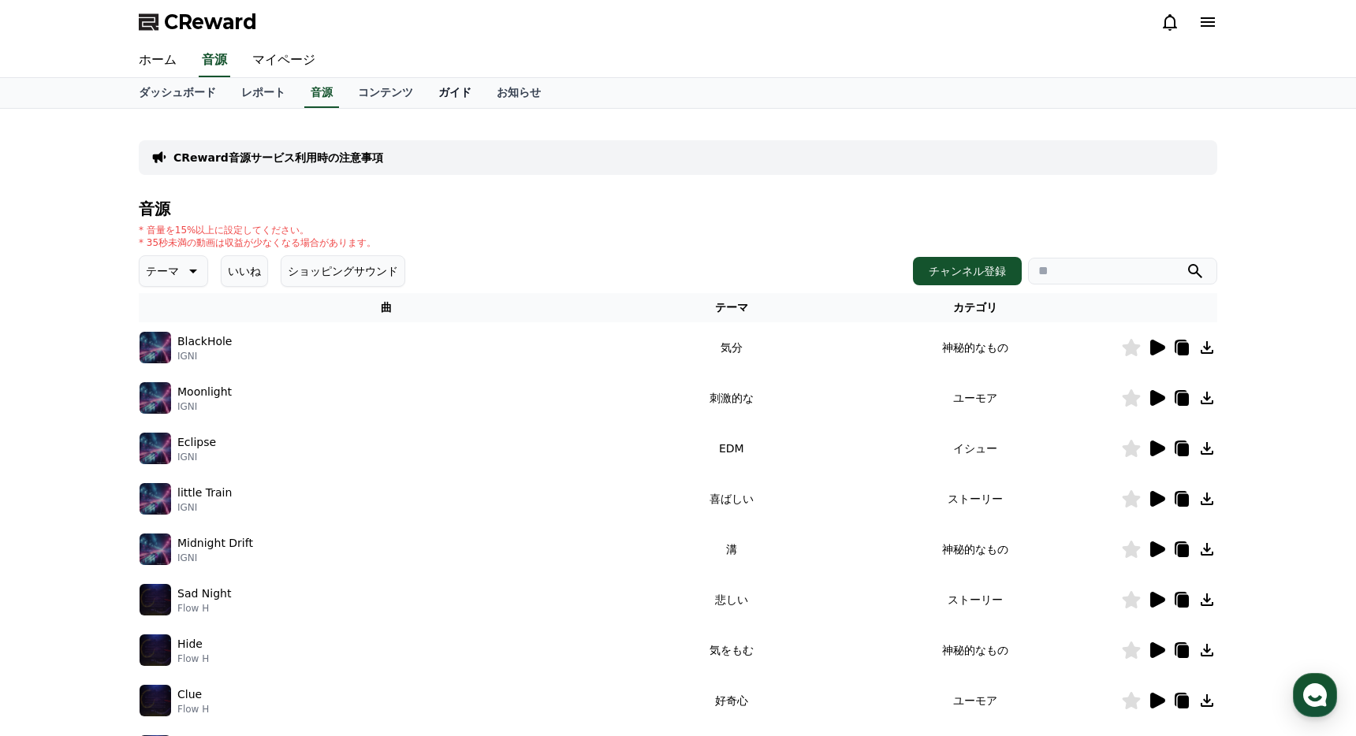
click at [452, 93] on link "ガイド" at bounding box center [455, 93] width 58 height 30
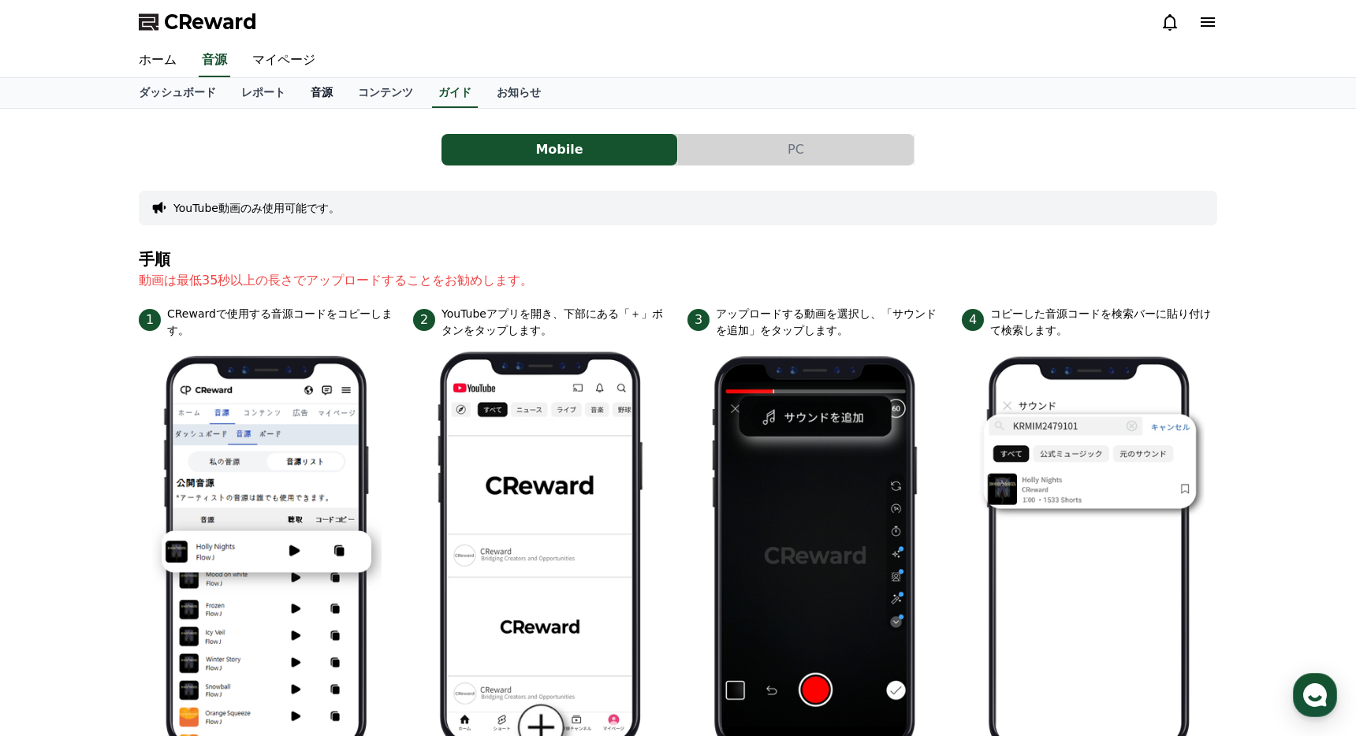
click at [319, 93] on link "音源" at bounding box center [321, 93] width 47 height 30
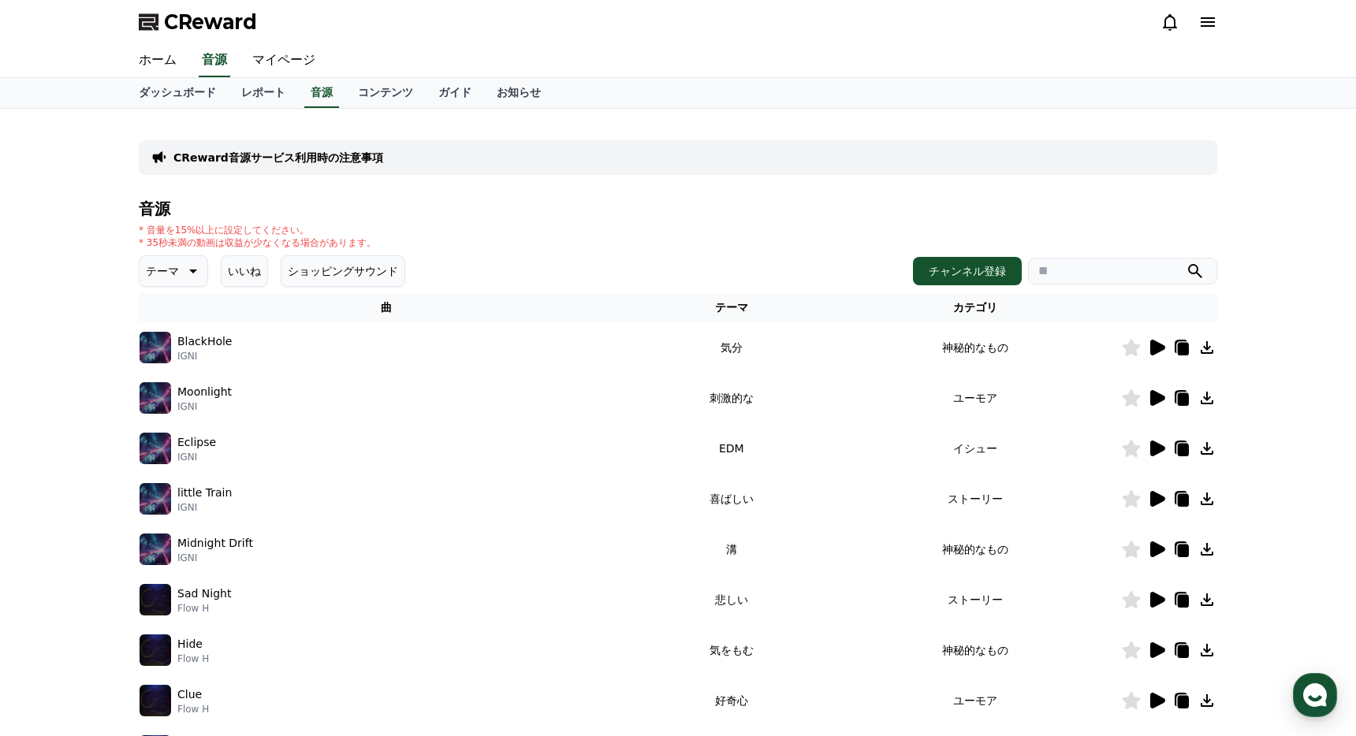
click at [1155, 391] on icon at bounding box center [1157, 398] width 15 height 16
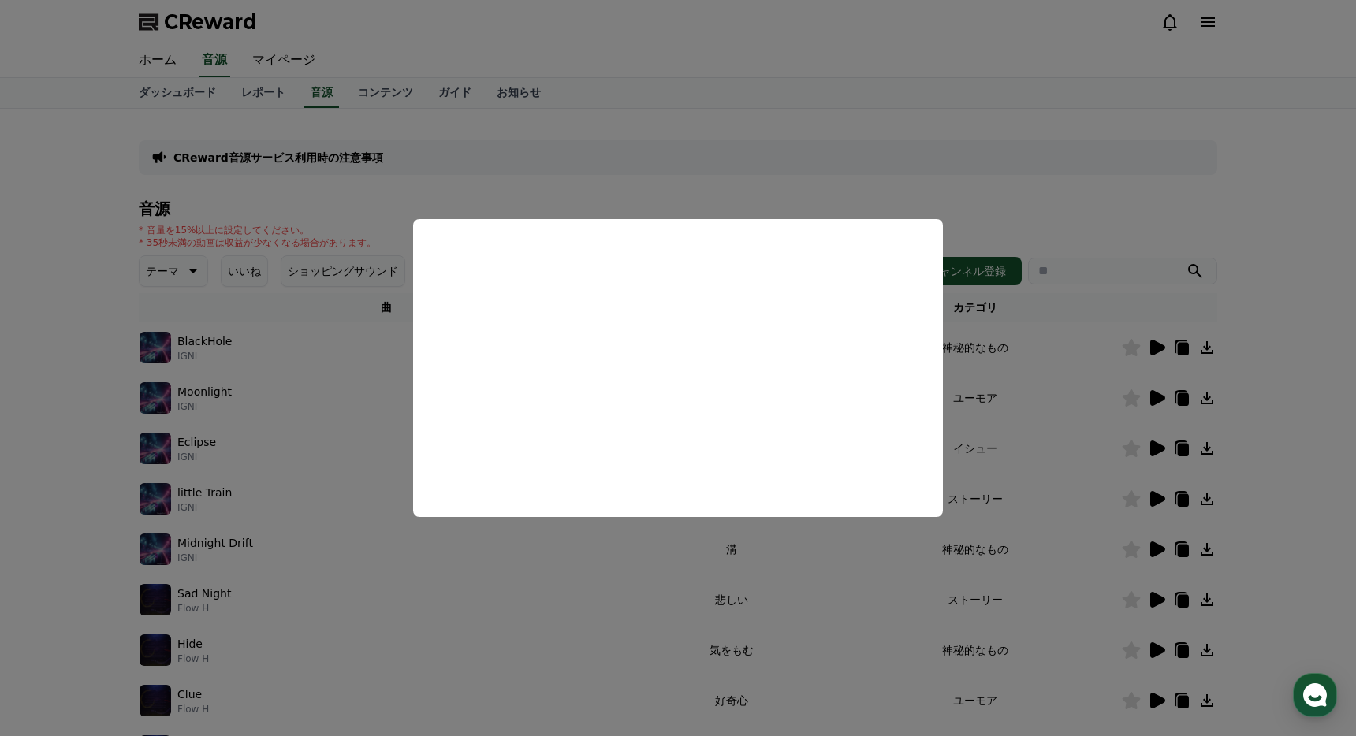
click at [1264, 385] on button "close modal" at bounding box center [678, 368] width 1356 height 736
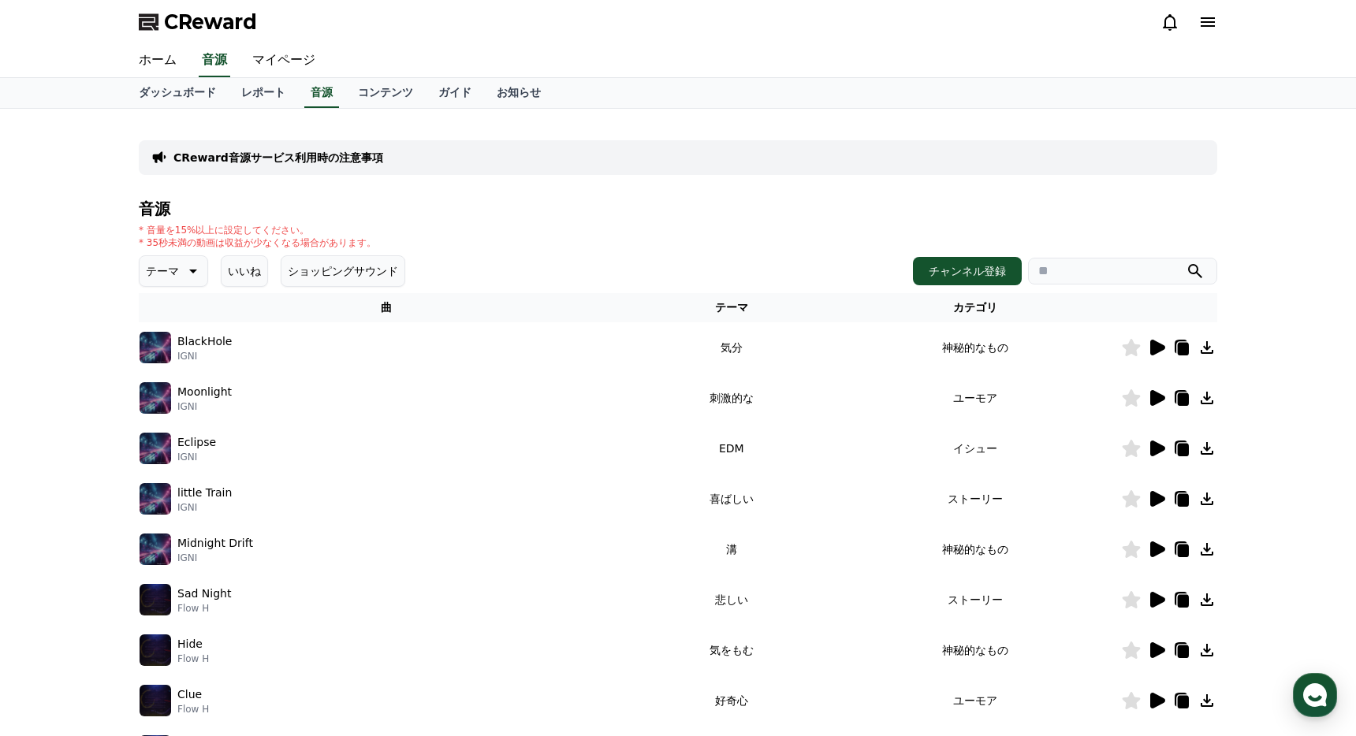
click at [1179, 401] on icon at bounding box center [1183, 399] width 11 height 13
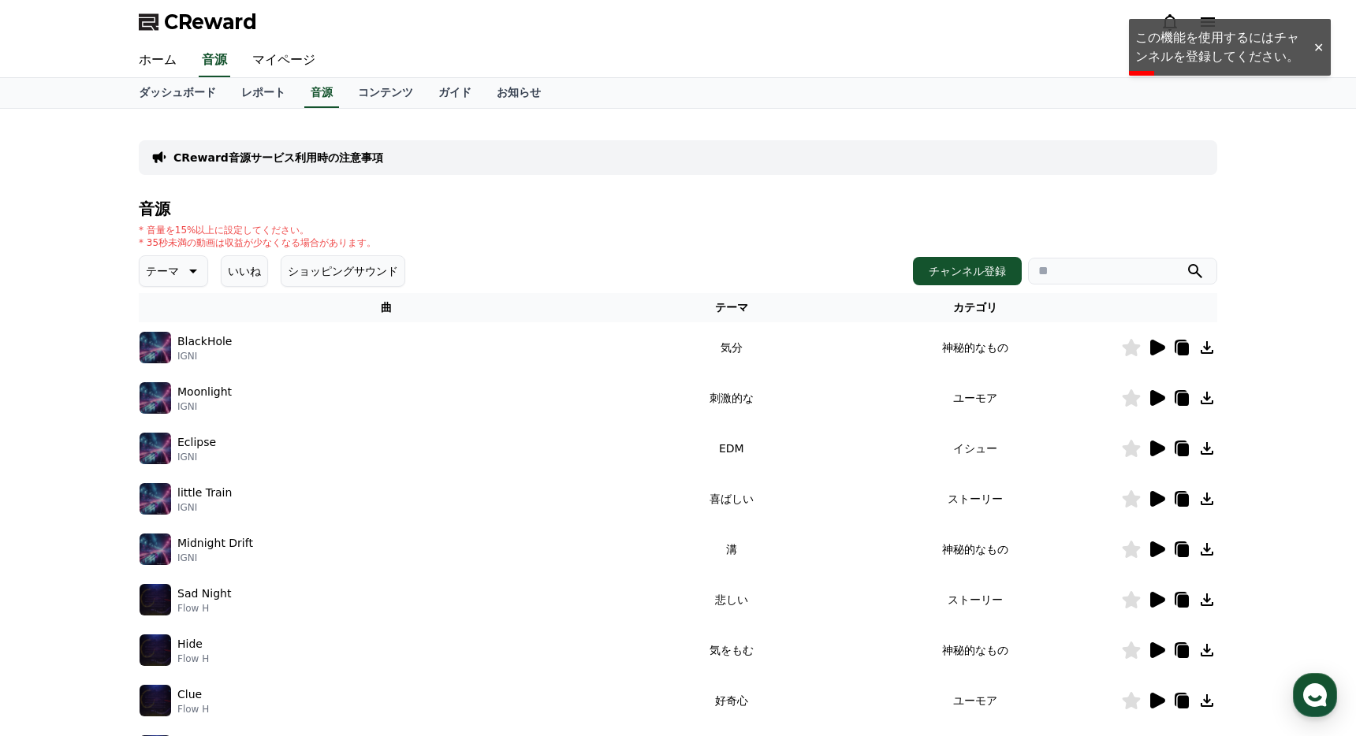
drag, startPoint x: 1320, startPoint y: 51, endPoint x: 1265, endPoint y: 31, distance: 58.1
click at [0, 0] on div "CReward ホーム 音源 マイページ ダッシュボード レポート 音源 コンテンツ ガイド お知らせ CReward音源サービス利用時の注意事項 音源 * …" at bounding box center [0, 0] width 0 height 0
click at [1265, 31] on div "CReward" at bounding box center [678, 22] width 1356 height 44
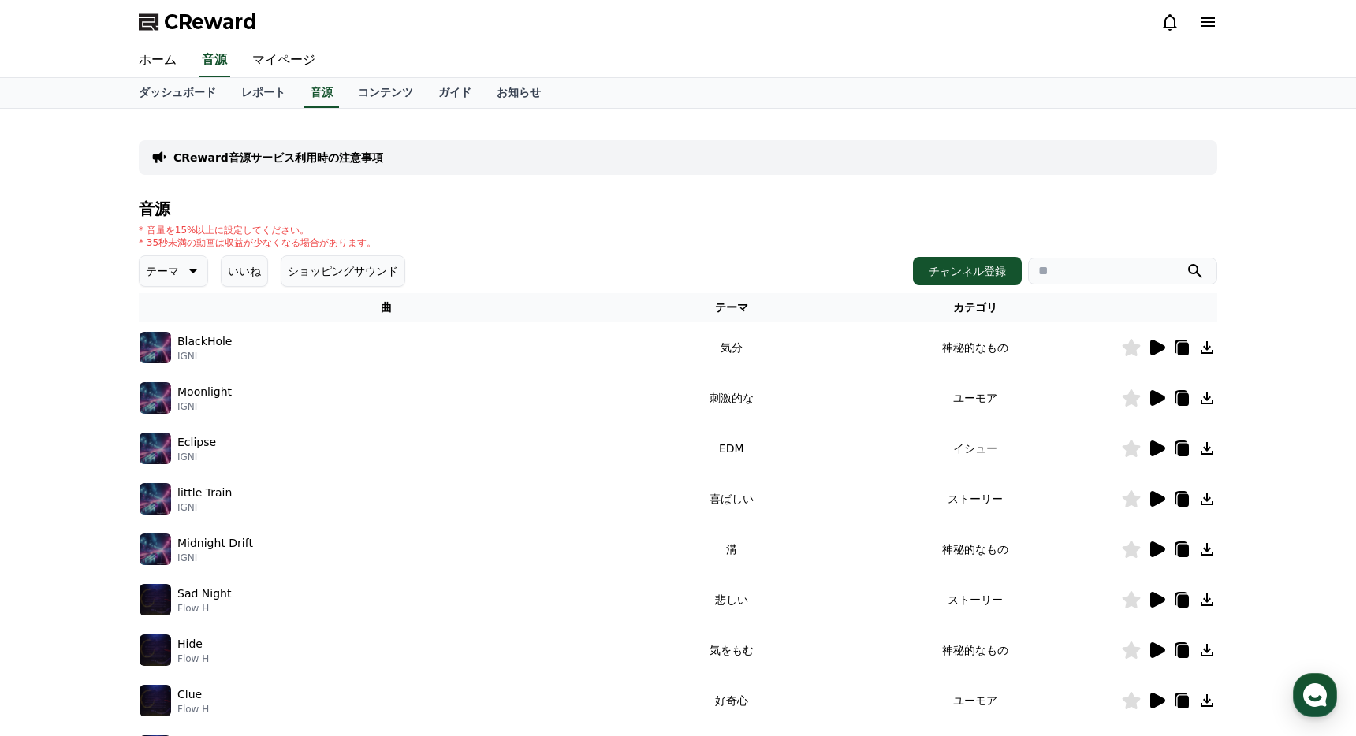
click at [1210, 28] on icon at bounding box center [1207, 22] width 19 height 19
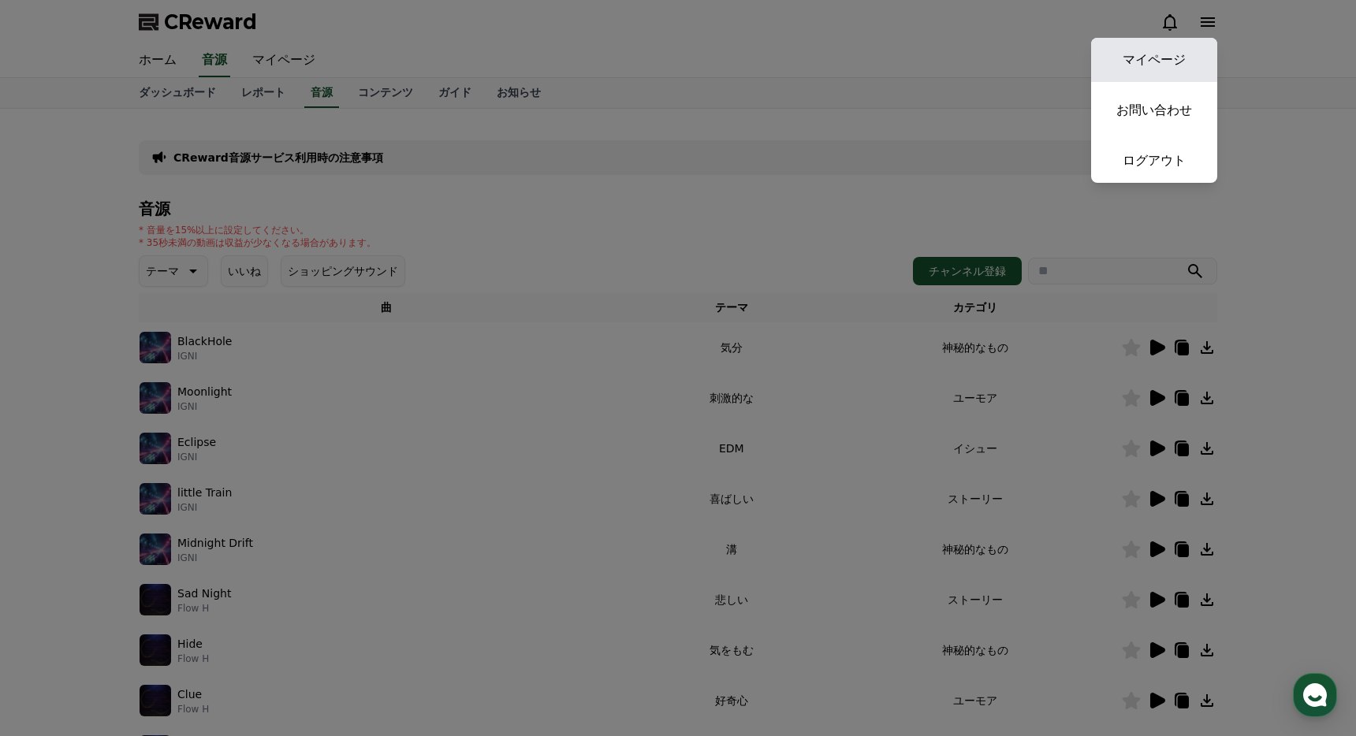
click at [1168, 51] on link "マイページ" at bounding box center [1154, 60] width 126 height 44
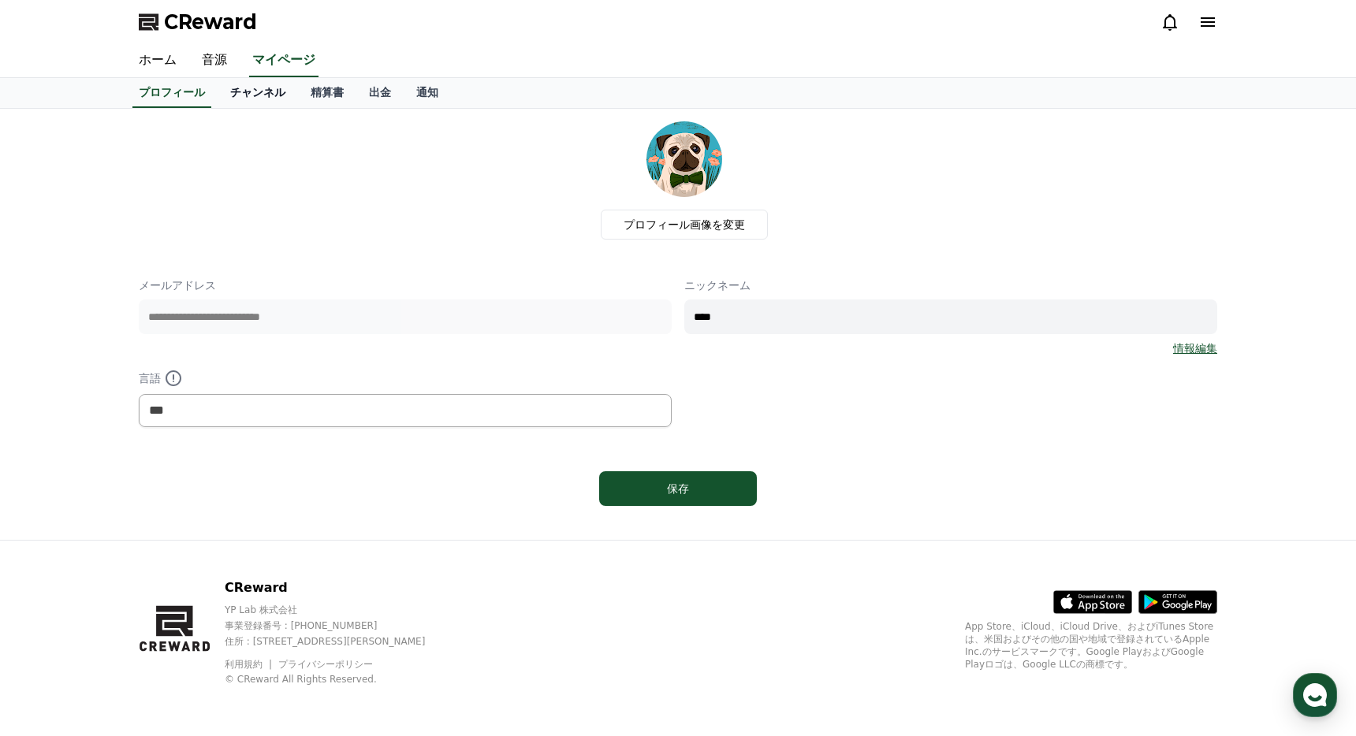
click at [240, 102] on link "チャンネル" at bounding box center [258, 93] width 80 height 30
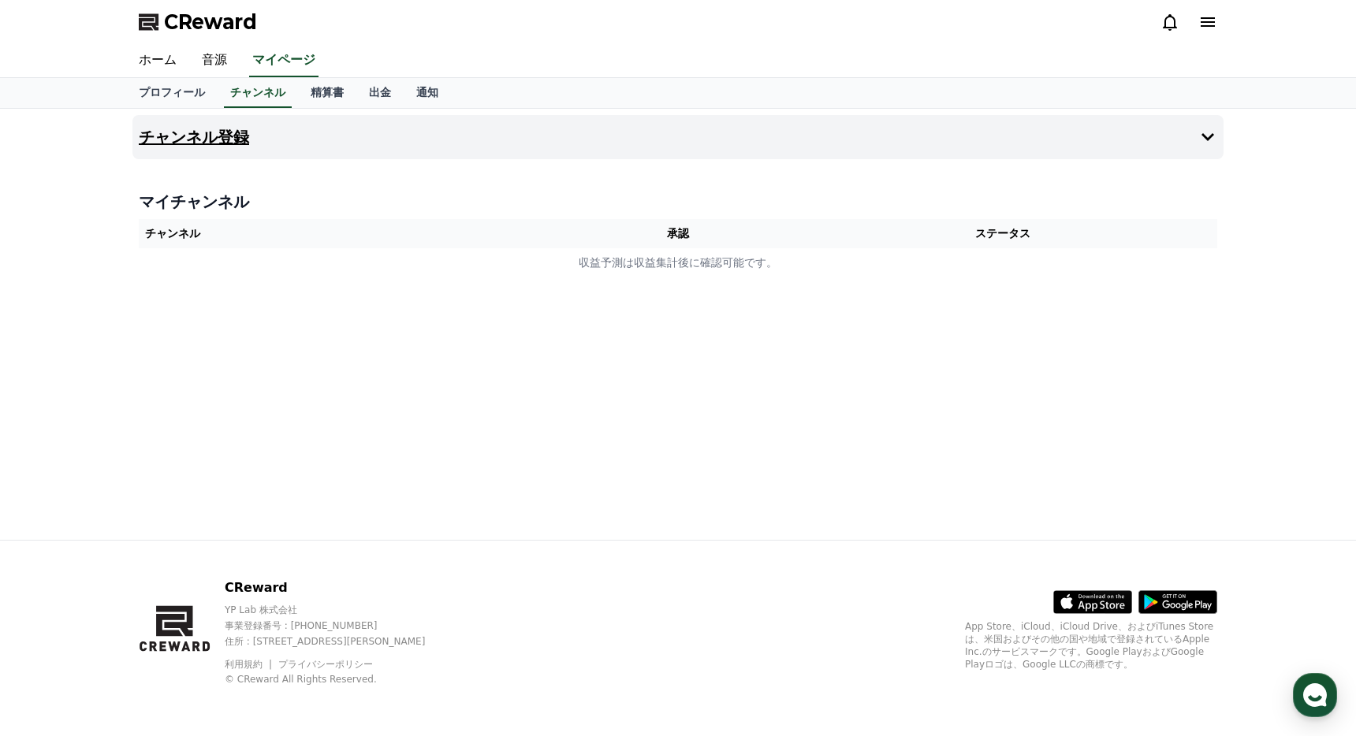
click at [211, 146] on button "チャンネル登録" at bounding box center [677, 137] width 1091 height 44
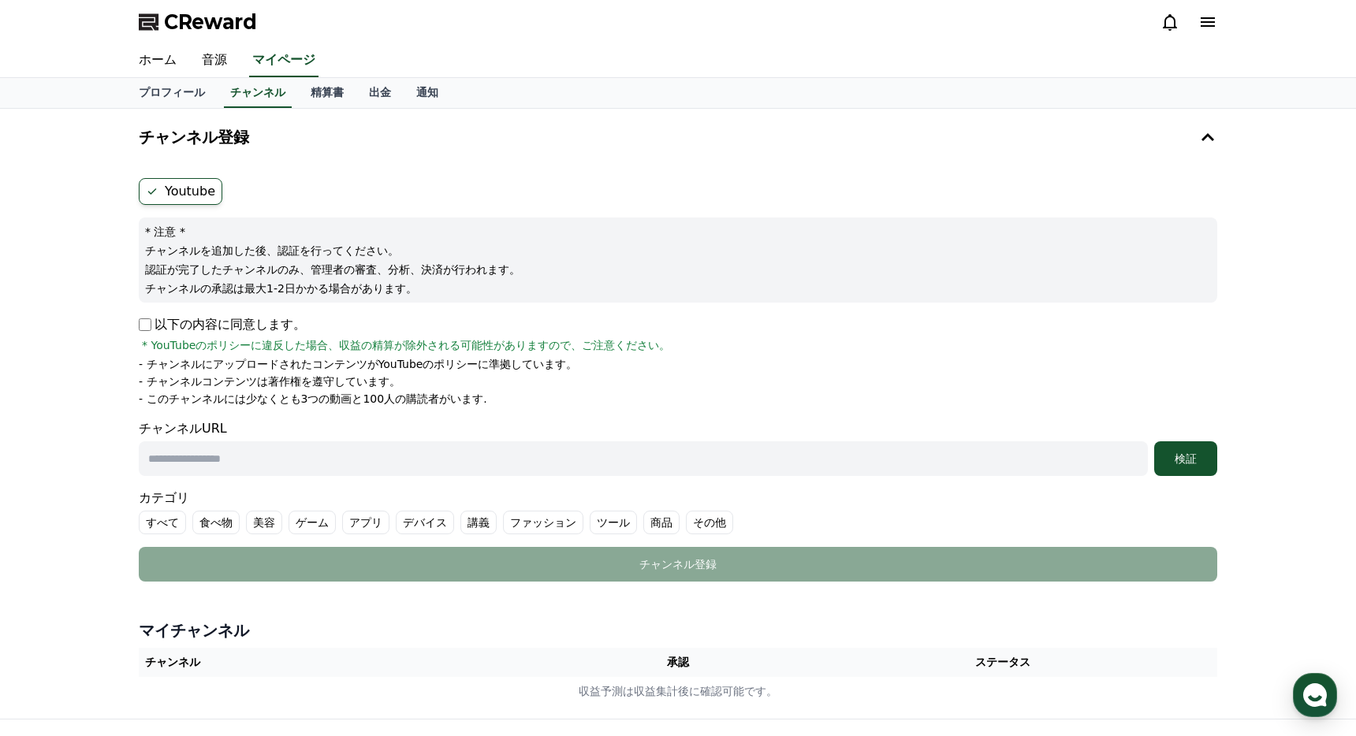
click at [222, 455] on input "text" at bounding box center [643, 459] width 1009 height 35
paste input "**********"
type input "**********"
click at [1174, 464] on div "検証" at bounding box center [1186, 459] width 50 height 16
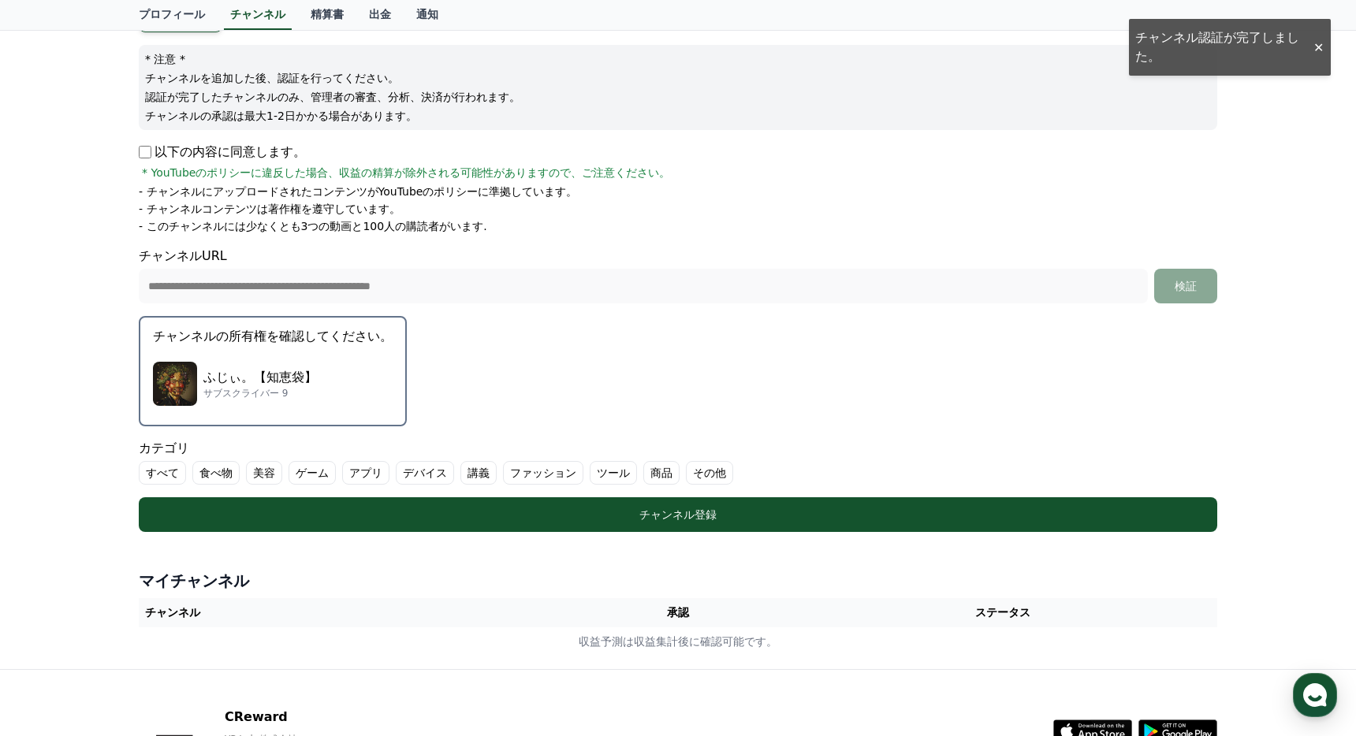
scroll to position [173, 0]
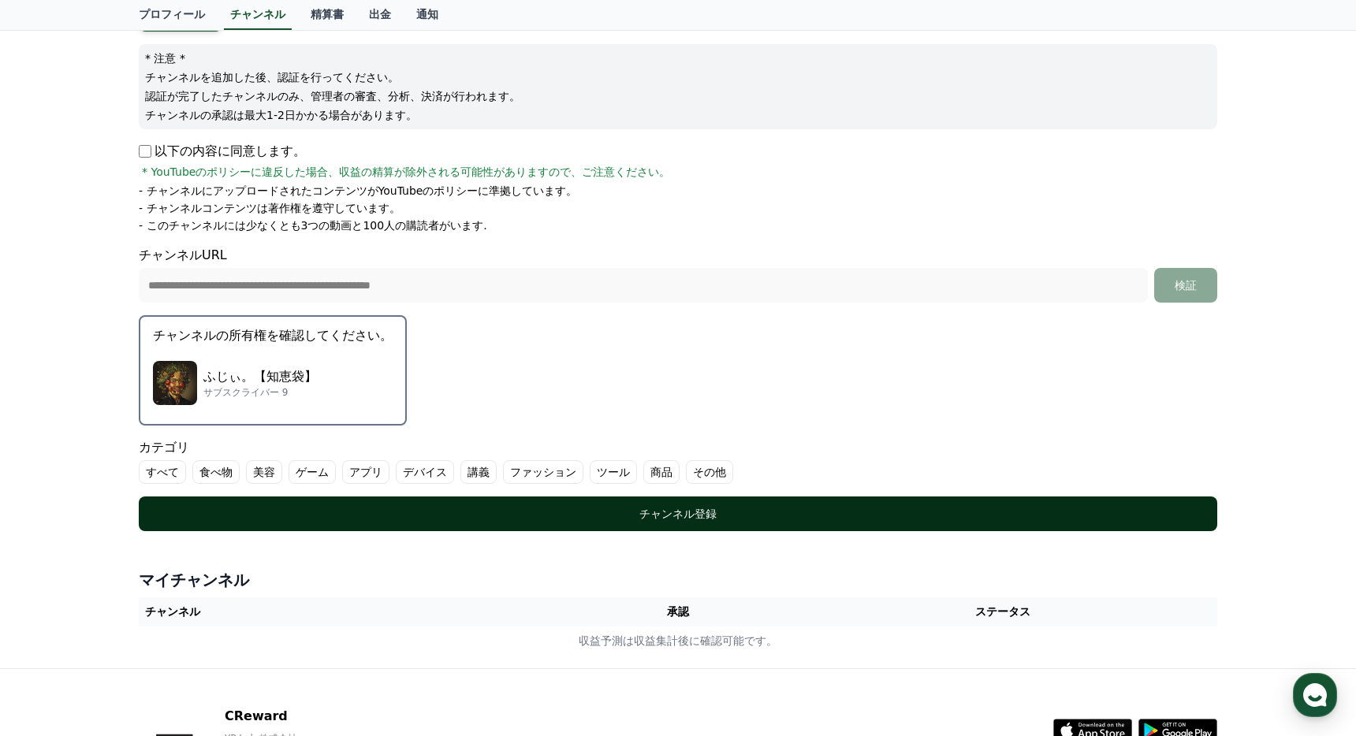
click at [248, 522] on button "チャンネル登録" at bounding box center [678, 514] width 1079 height 35
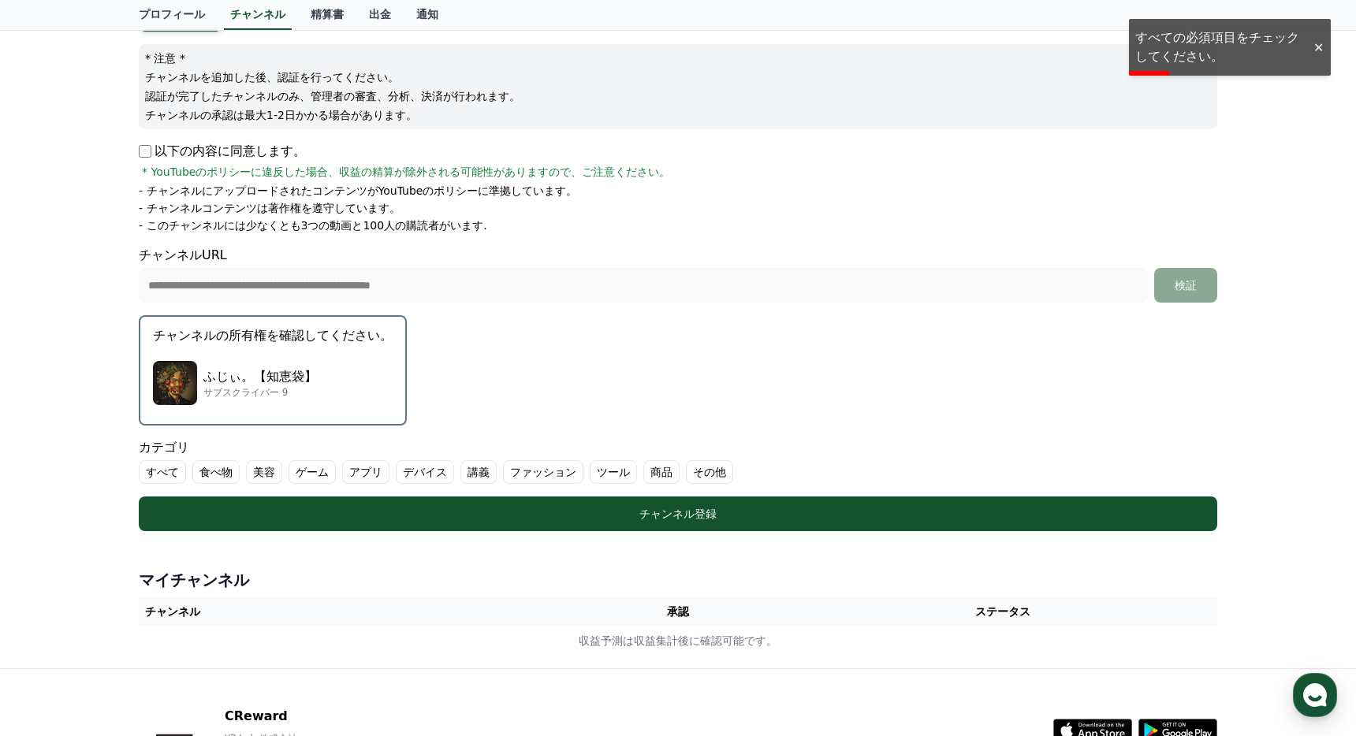
click at [203, 475] on label "食べ物" at bounding box center [215, 472] width 47 height 24
click at [203, 475] on icon at bounding box center [206, 472] width 9 height 6
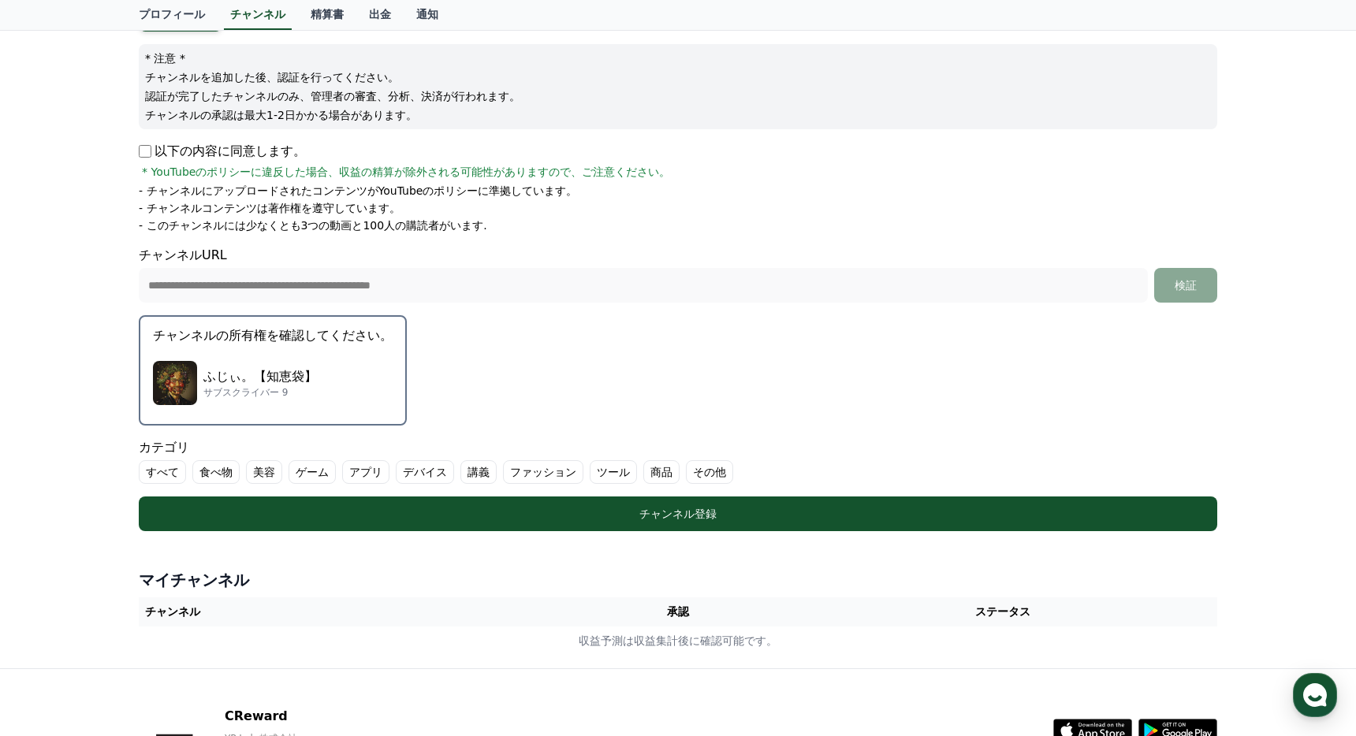
click at [699, 470] on label "その他" at bounding box center [709, 472] width 47 height 24
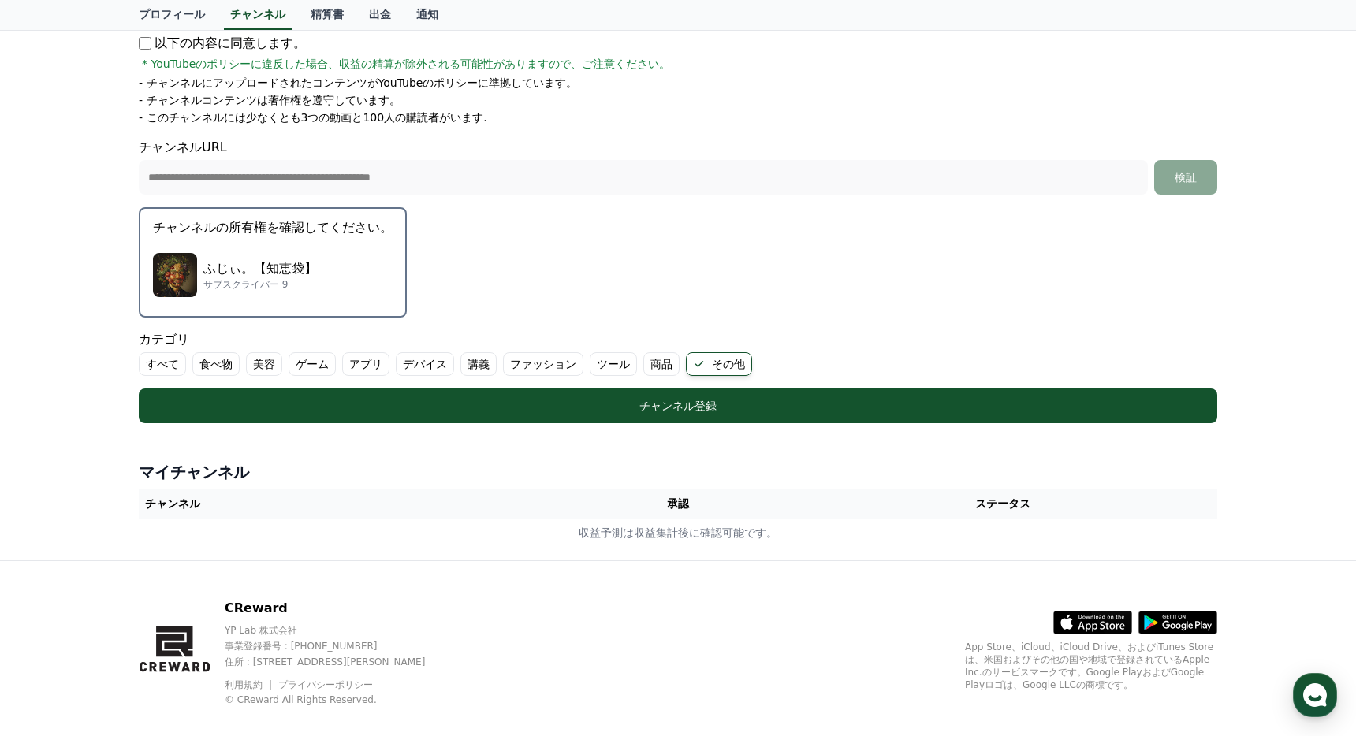
scroll to position [302, 0]
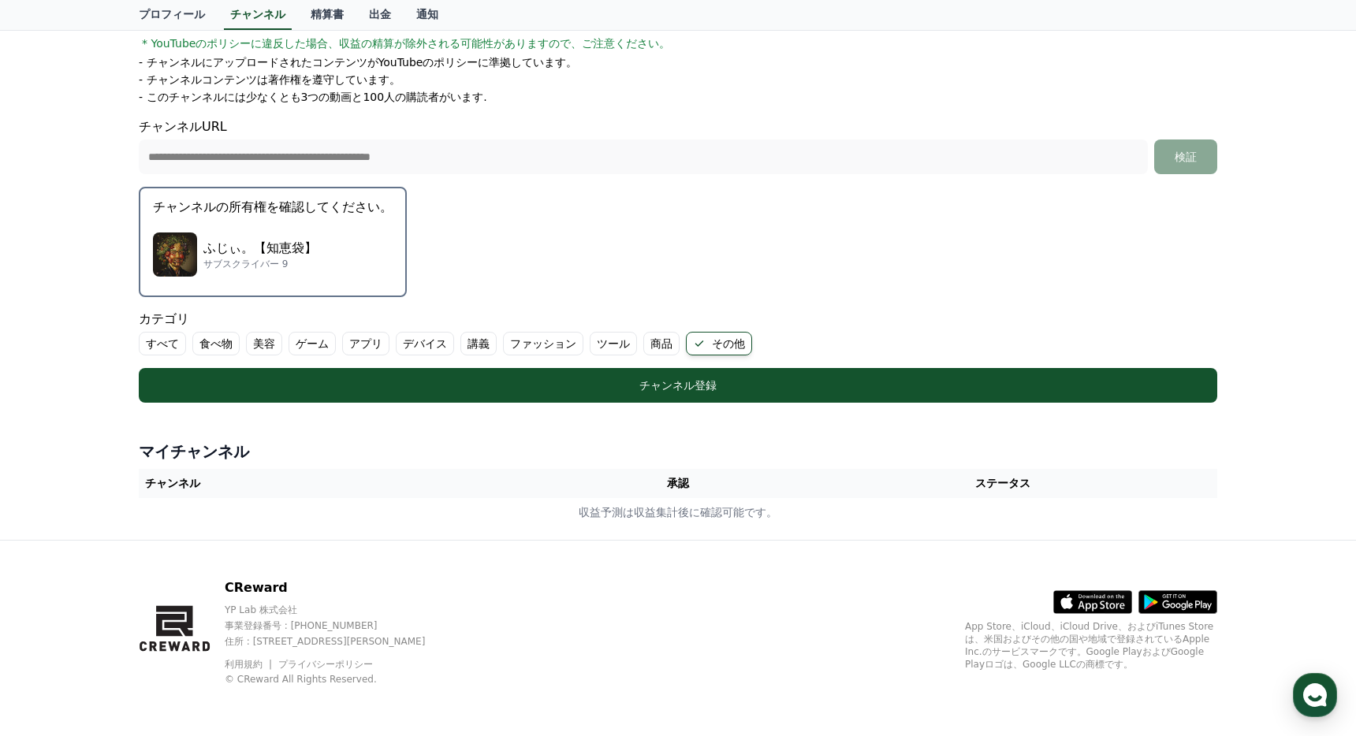
click at [1050, 259] on form "**********" at bounding box center [678, 139] width 1079 height 527
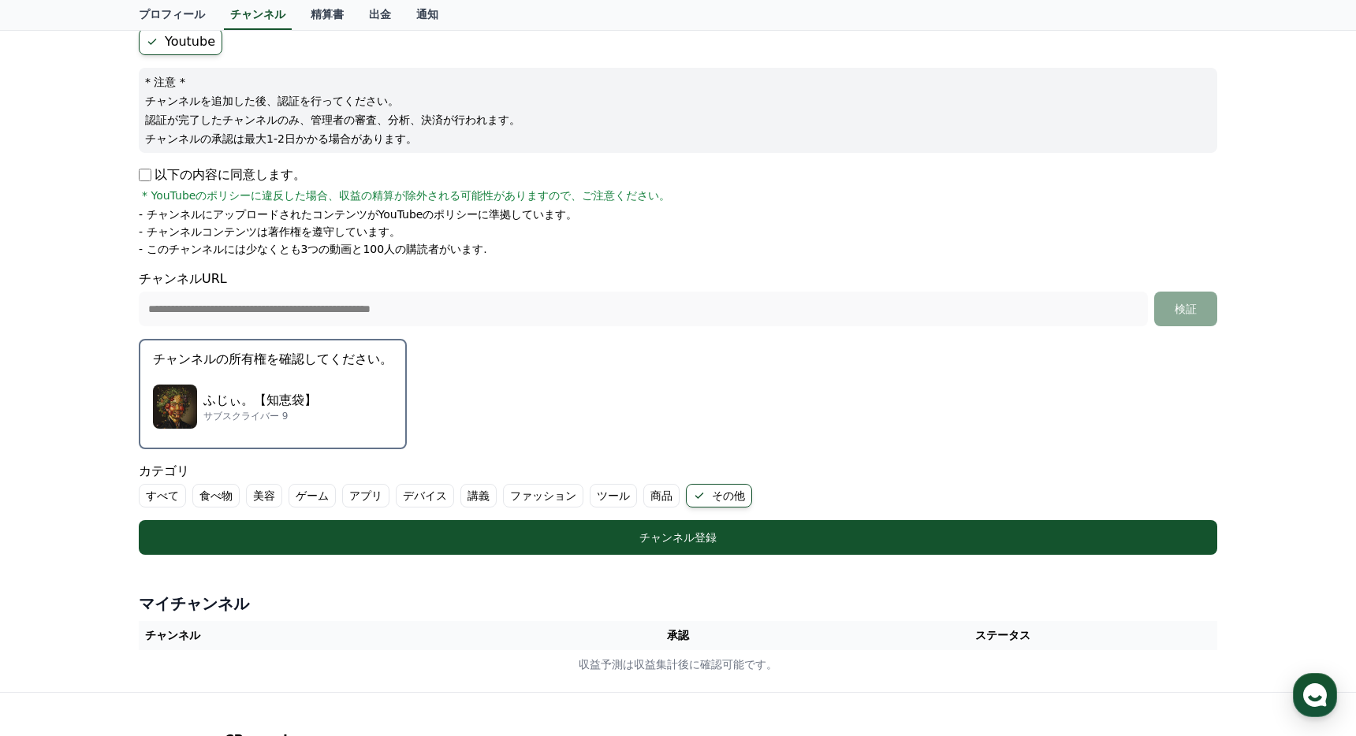
scroll to position [0, 0]
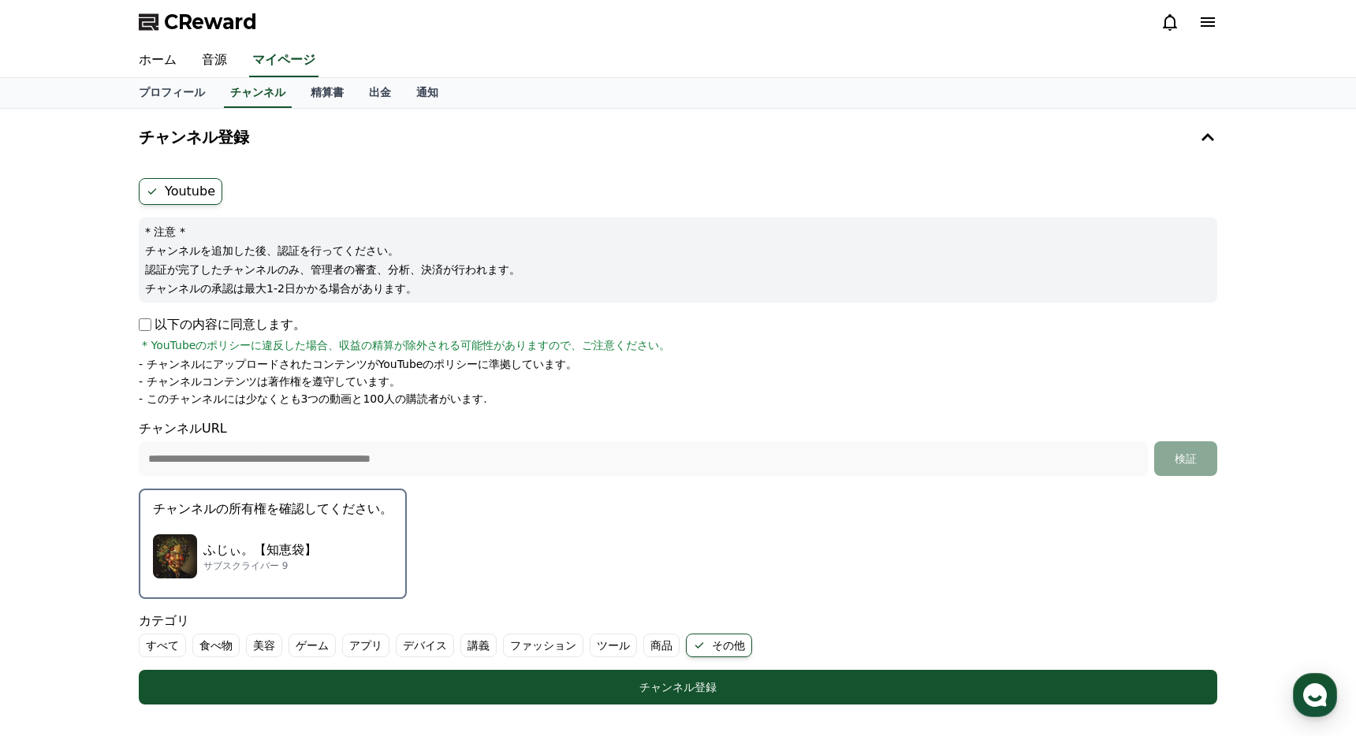
click at [76, 395] on div "**********" at bounding box center [678, 475] width 1356 height 733
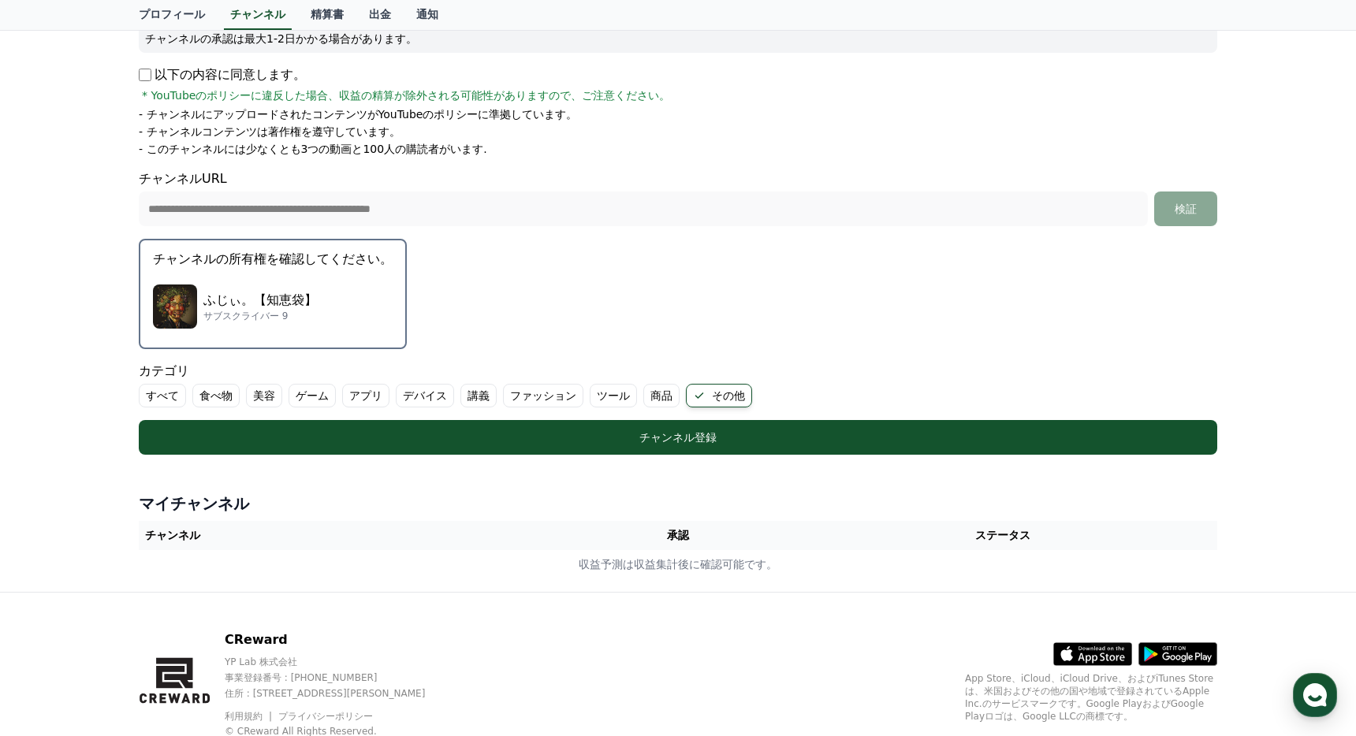
scroll to position [302, 0]
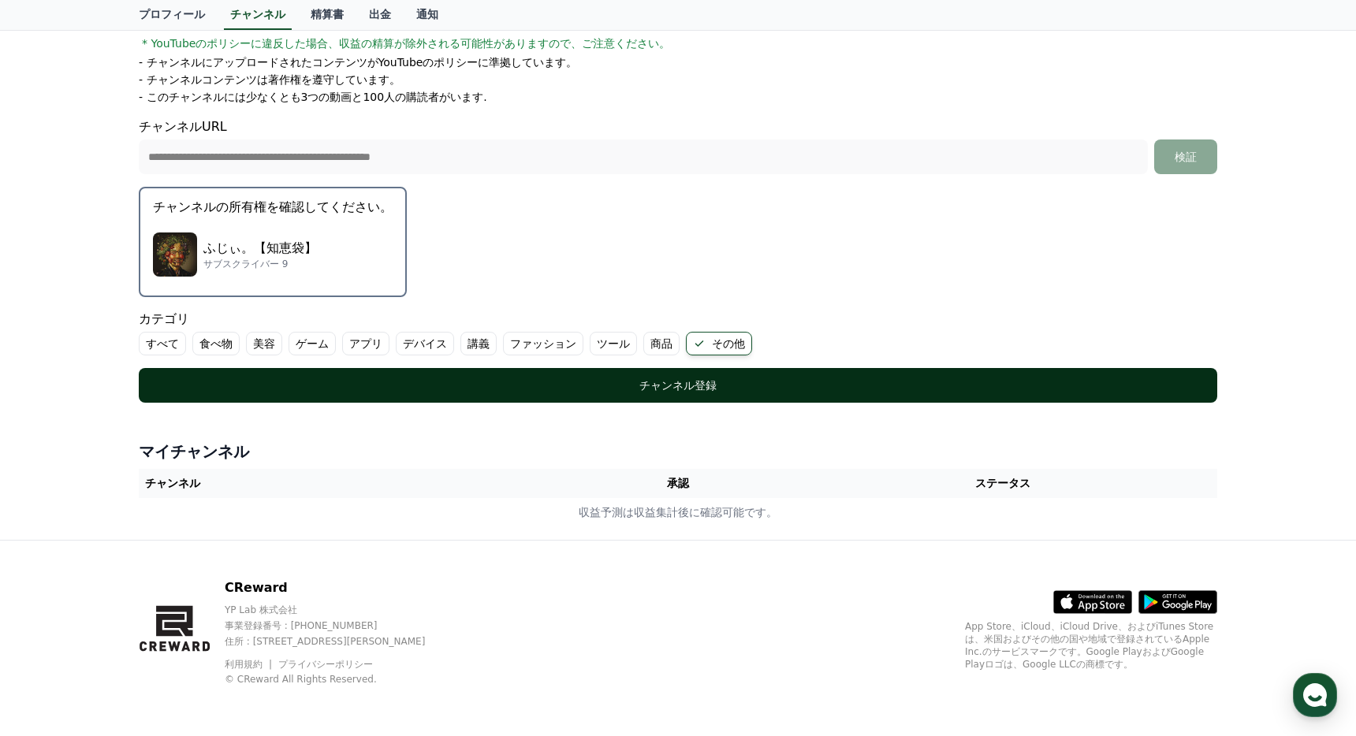
click at [221, 384] on div "チャンネル登録" at bounding box center [678, 386] width 1016 height 16
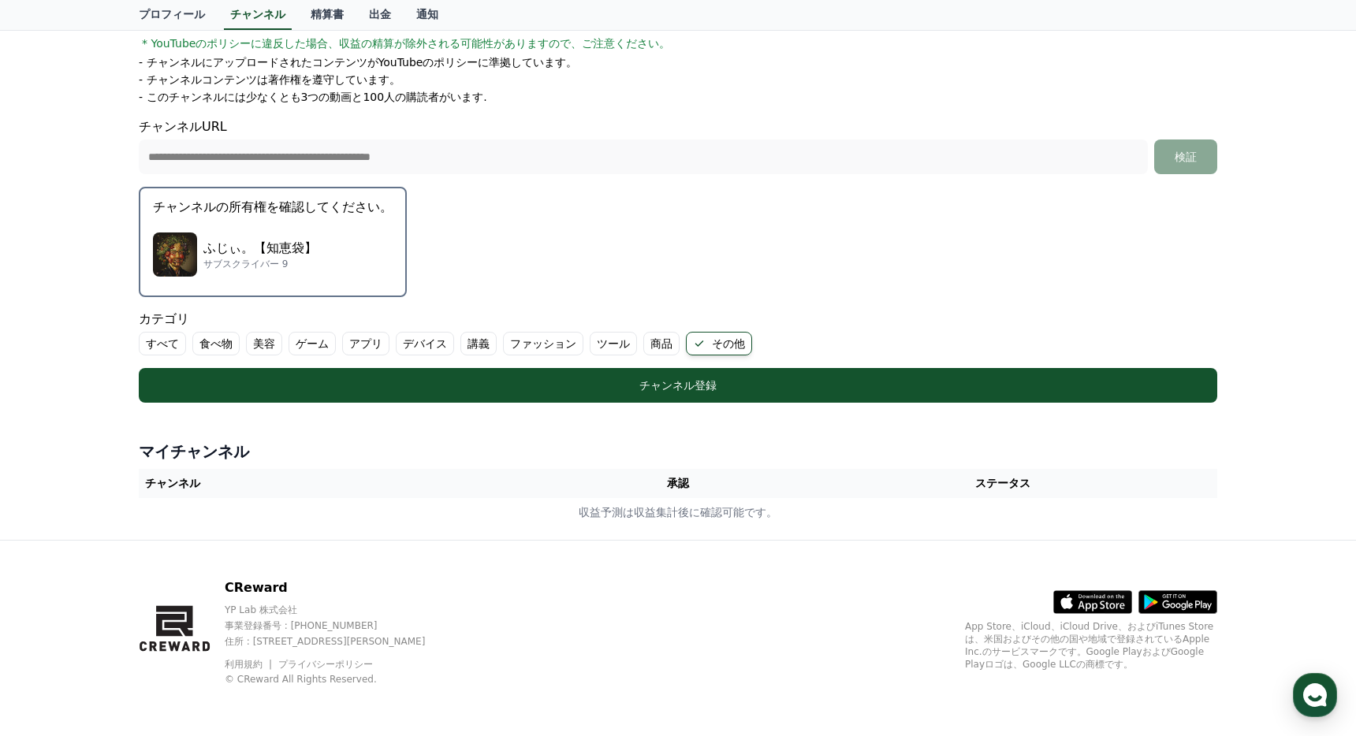
scroll to position [0, 0]
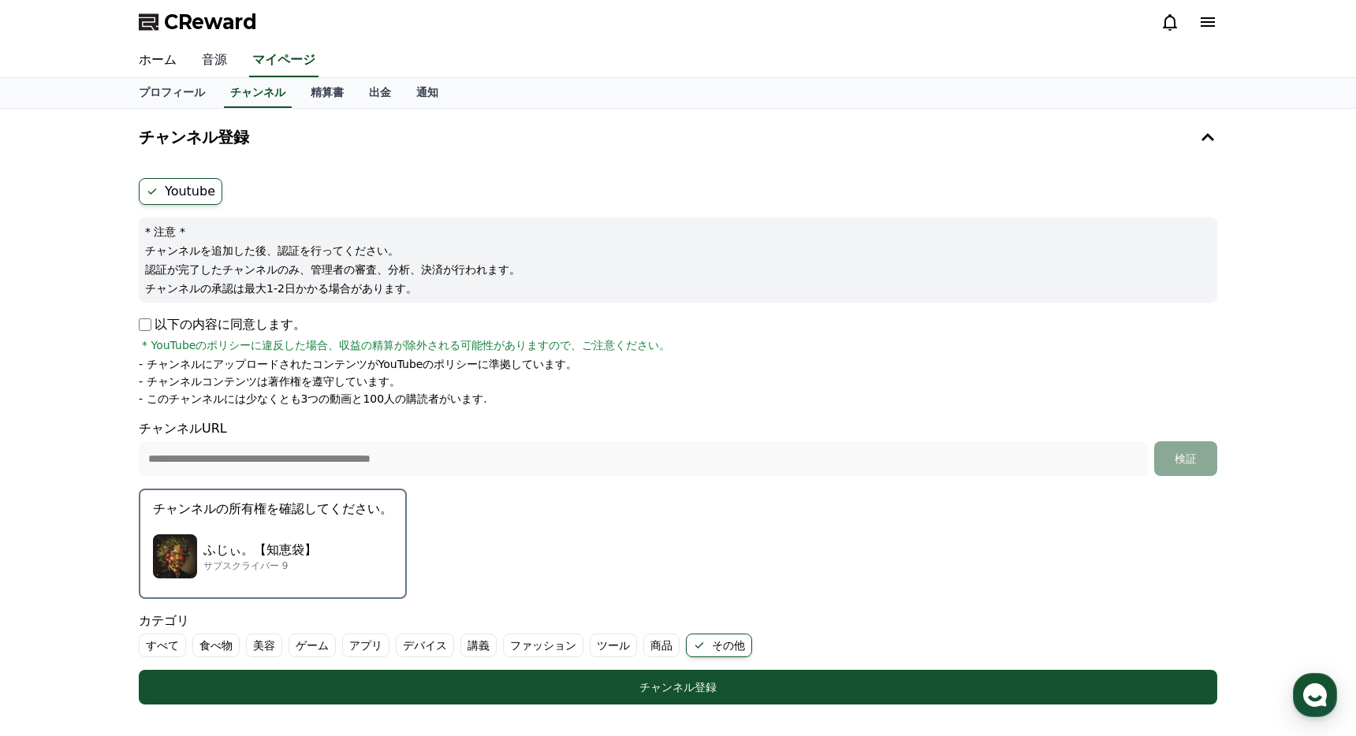
click at [220, 66] on link "音源" at bounding box center [214, 60] width 50 height 33
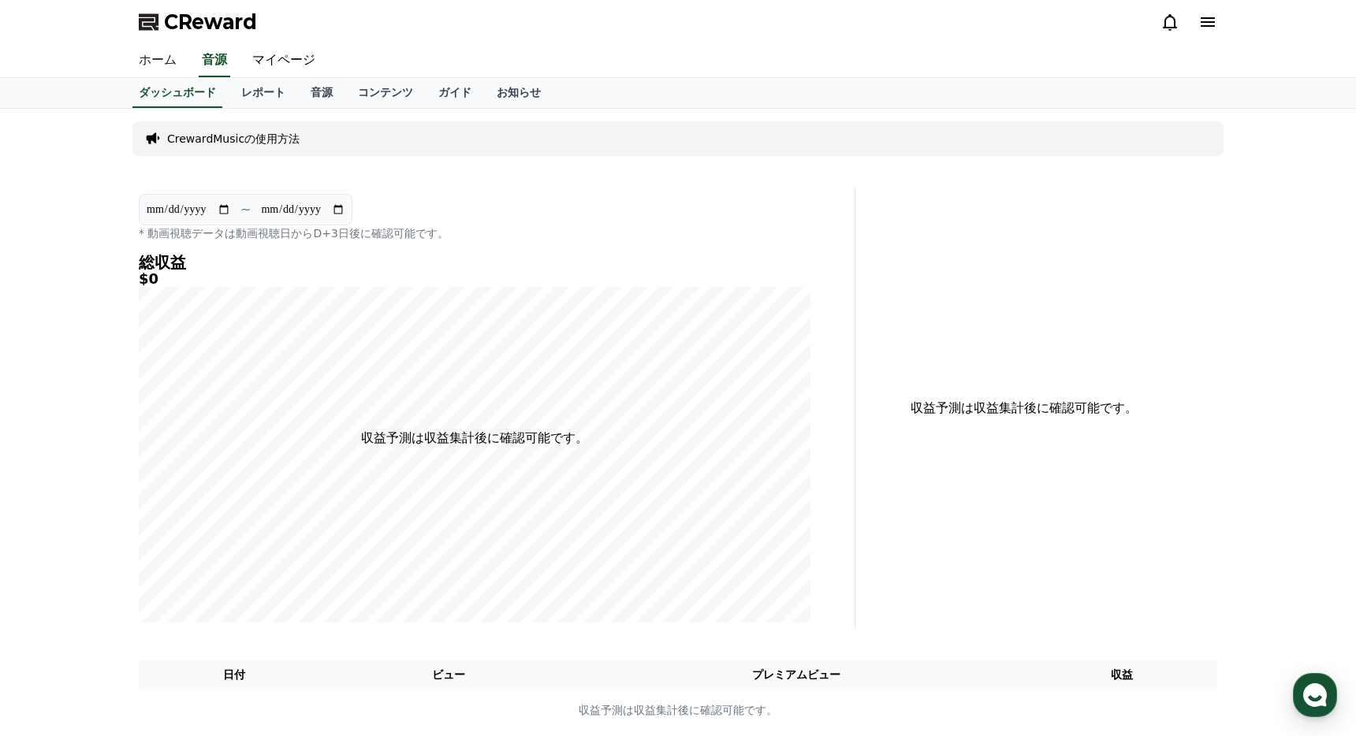
click at [158, 67] on link "ホーム" at bounding box center [157, 60] width 63 height 33
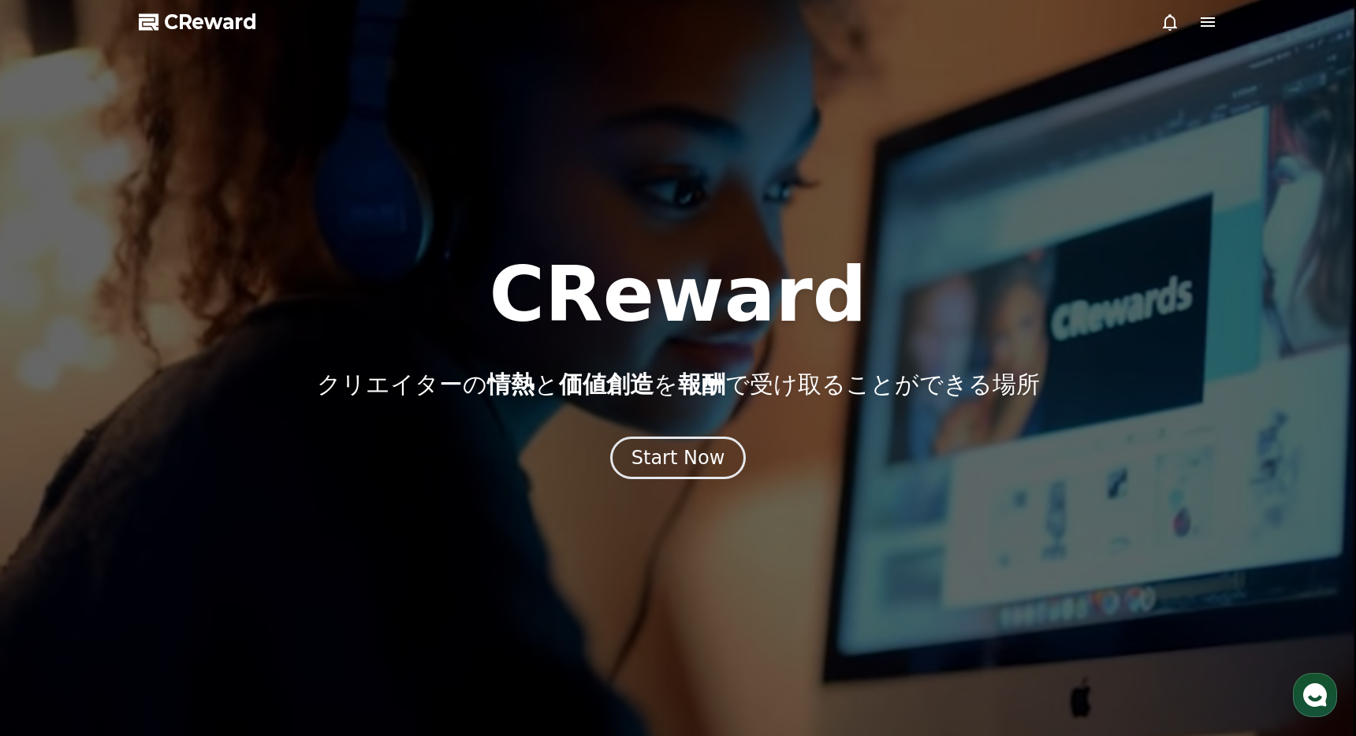
click at [1213, 17] on icon at bounding box center [1208, 21] width 14 height 9
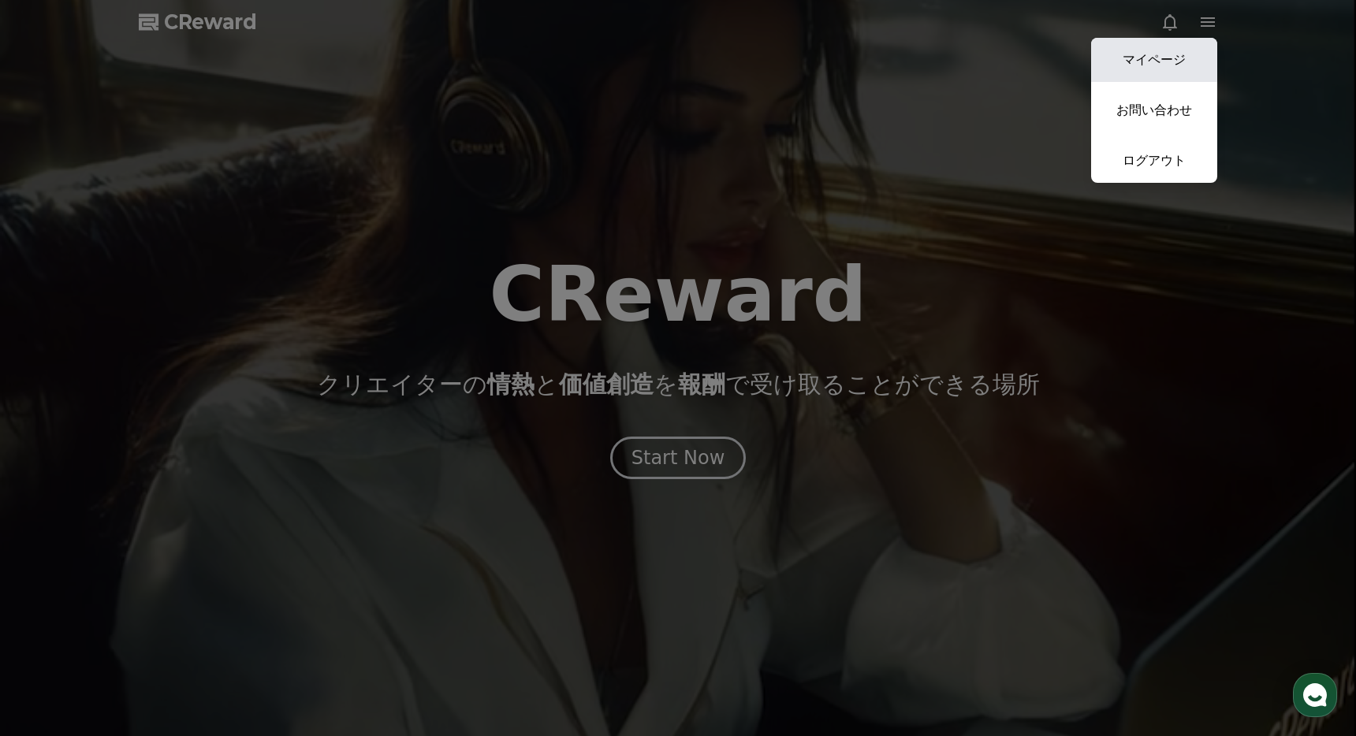
click at [1177, 54] on link "マイページ" at bounding box center [1154, 60] width 126 height 44
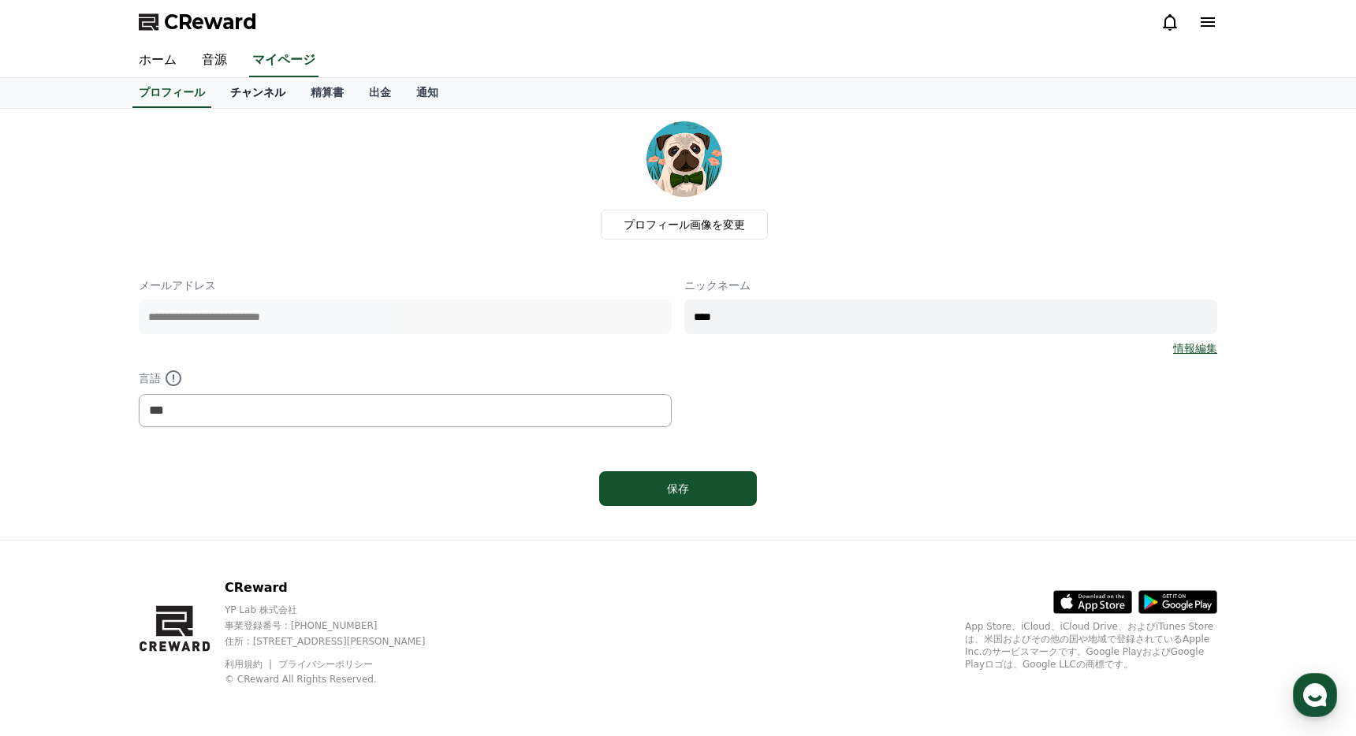
click at [246, 98] on link "チャンネル" at bounding box center [258, 93] width 80 height 30
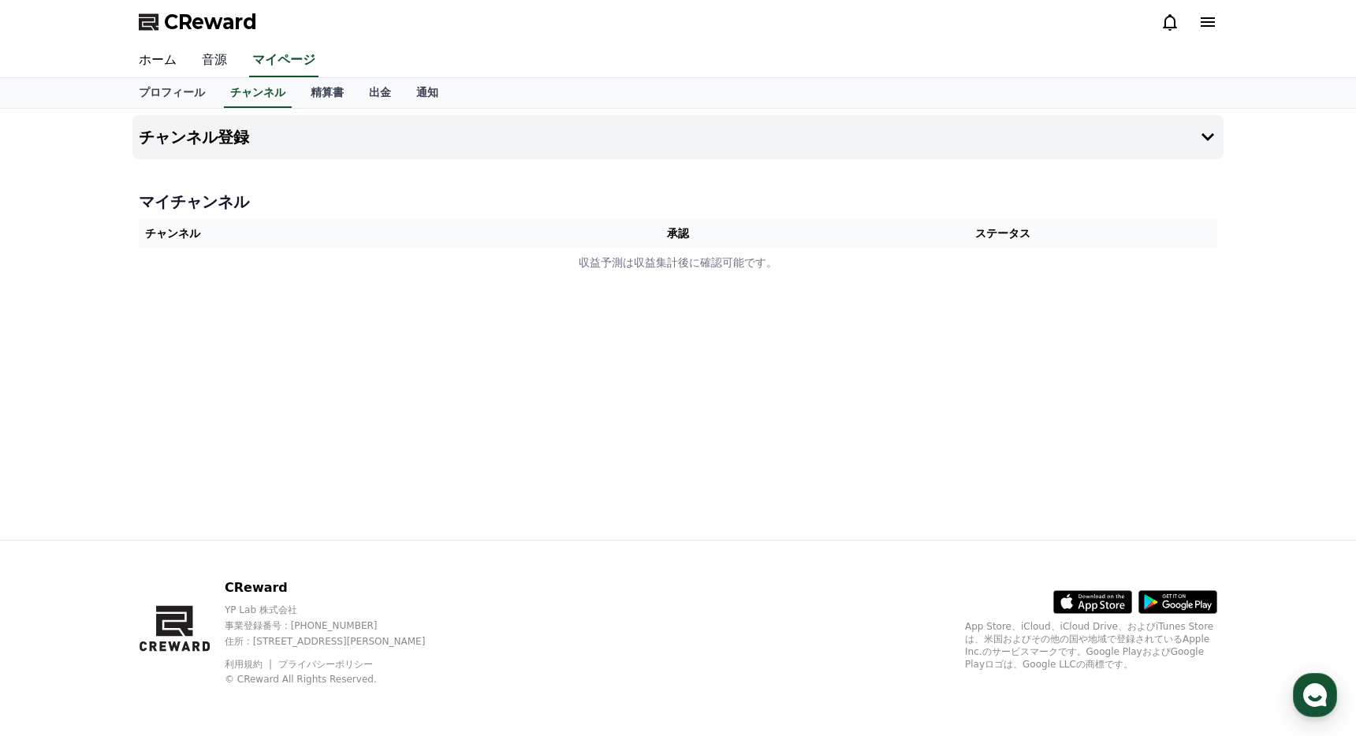
click at [230, 72] on link "音源" at bounding box center [214, 60] width 50 height 33
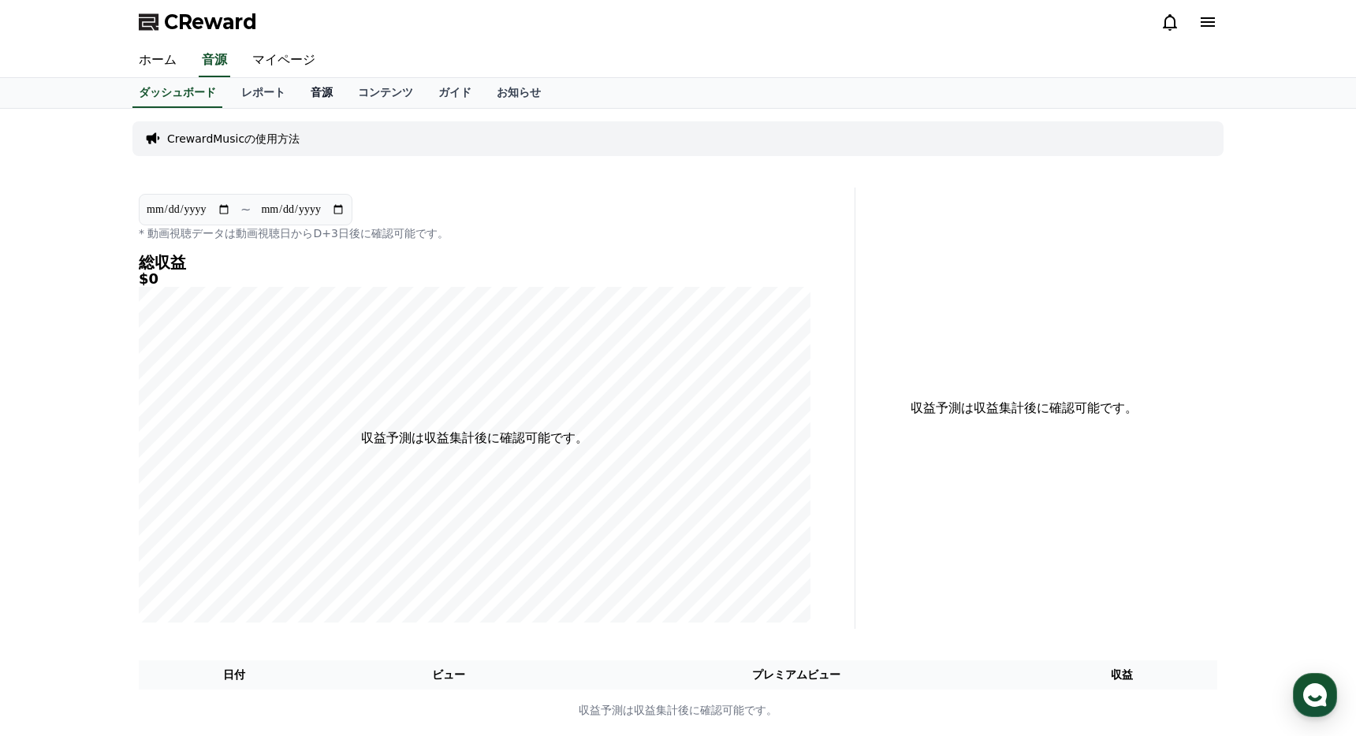
click at [310, 96] on link "音源" at bounding box center [321, 93] width 47 height 30
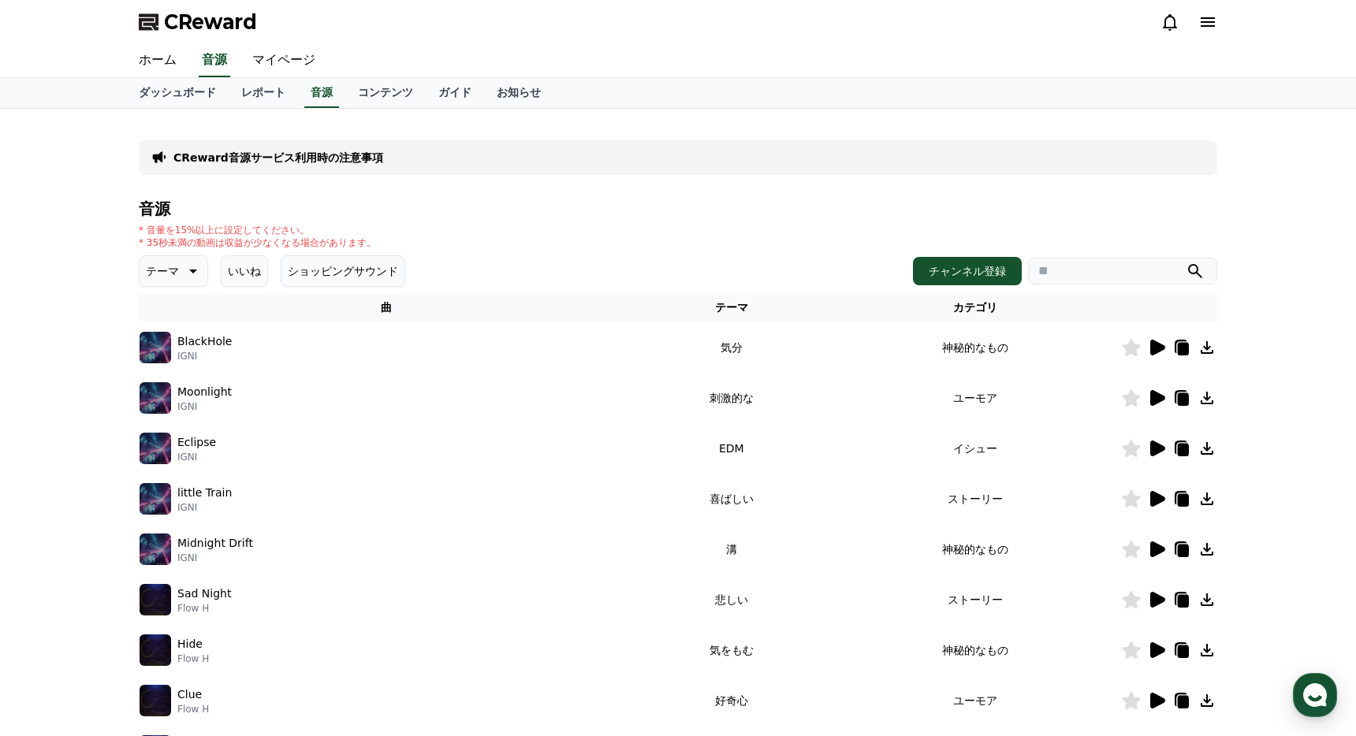
click at [1188, 397] on icon at bounding box center [1183, 399] width 11 height 13
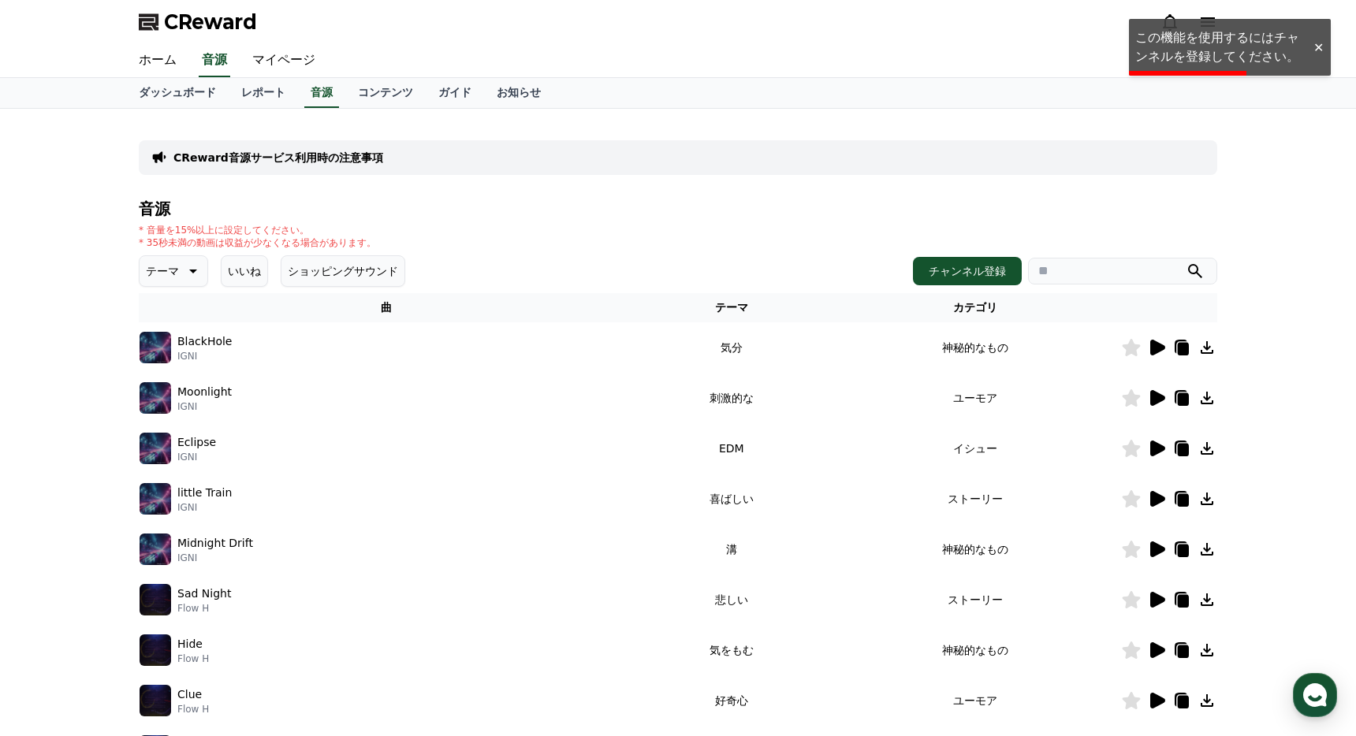
click at [1058, 44] on div "ホーム 音源 マイページ" at bounding box center [678, 60] width 1104 height 33
click at [289, 68] on link "マイページ" at bounding box center [284, 60] width 88 height 33
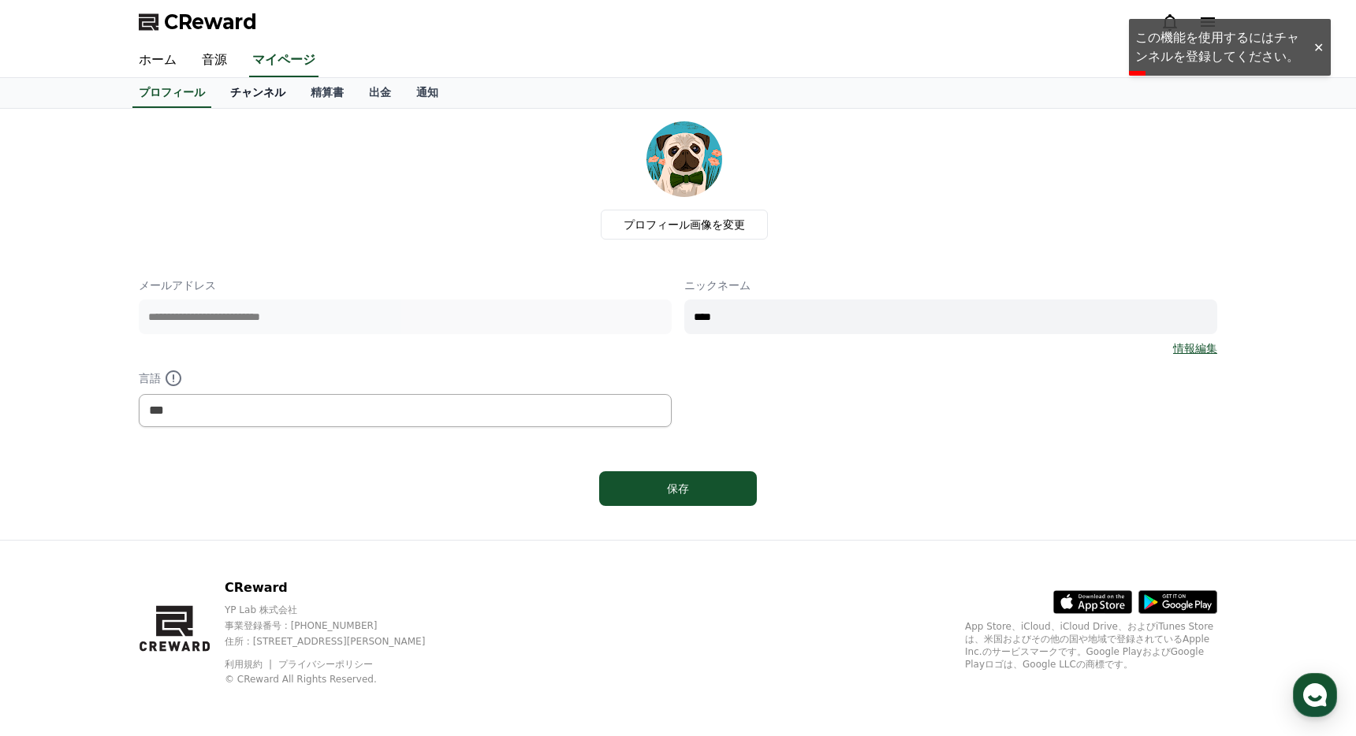
click at [267, 90] on link "チャンネル" at bounding box center [258, 93] width 80 height 30
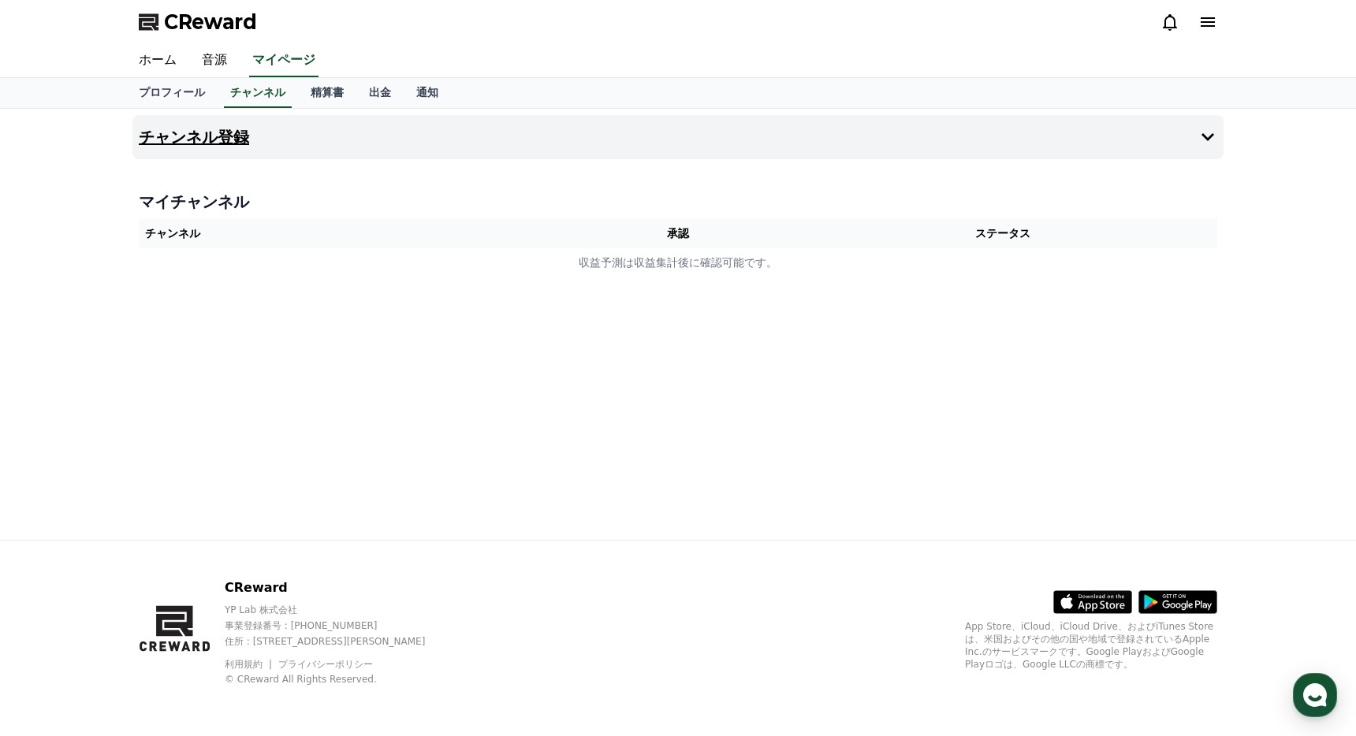
click at [201, 141] on h4 "チャンネル登録" at bounding box center [194, 137] width 110 height 17
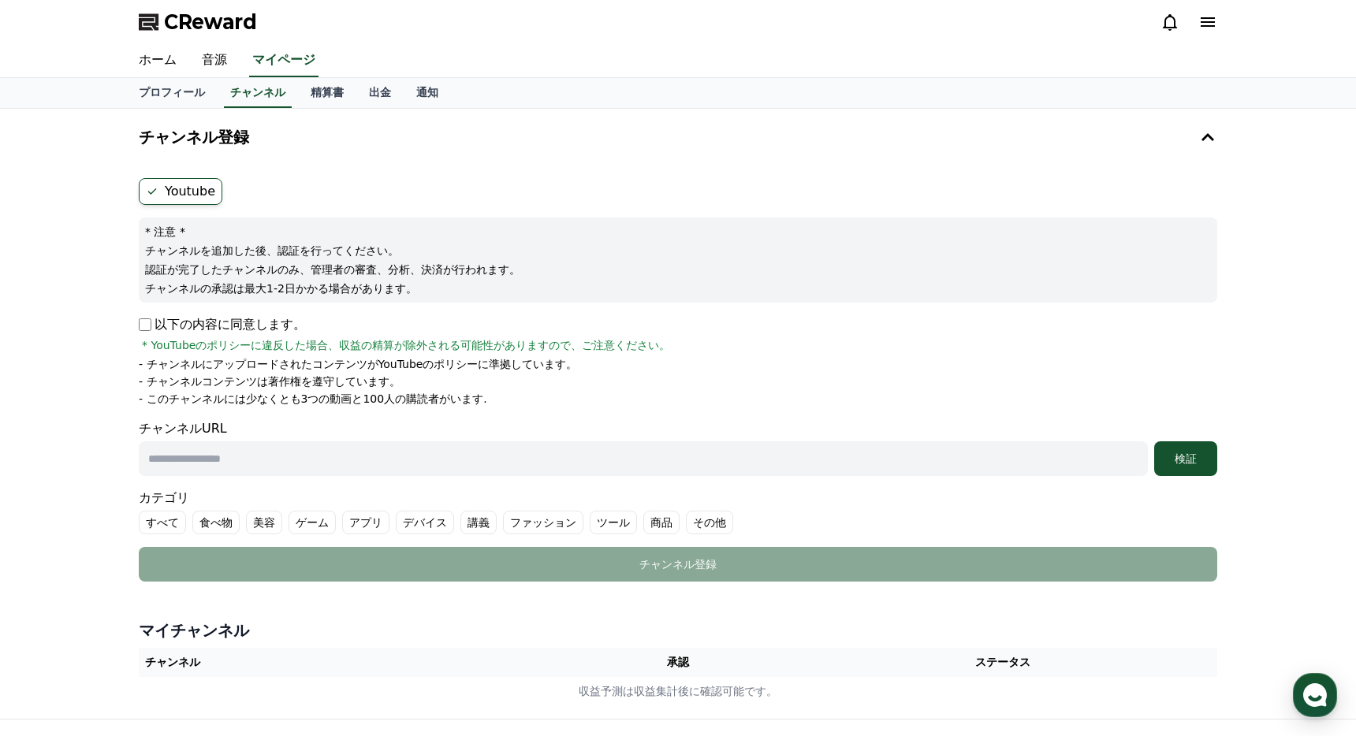
click at [79, 401] on div "チャンネル登録 Youtube * 注意 * チャンネルを追加した後、認証を行ってください。 認証が完了したチャンネルのみ、管理者の審査、分析、決済が行われま…" at bounding box center [678, 414] width 1356 height 610
click at [259, 285] on p "チャンネルの承認は最大1-2日かかる場合があります。" at bounding box center [678, 289] width 1066 height 16
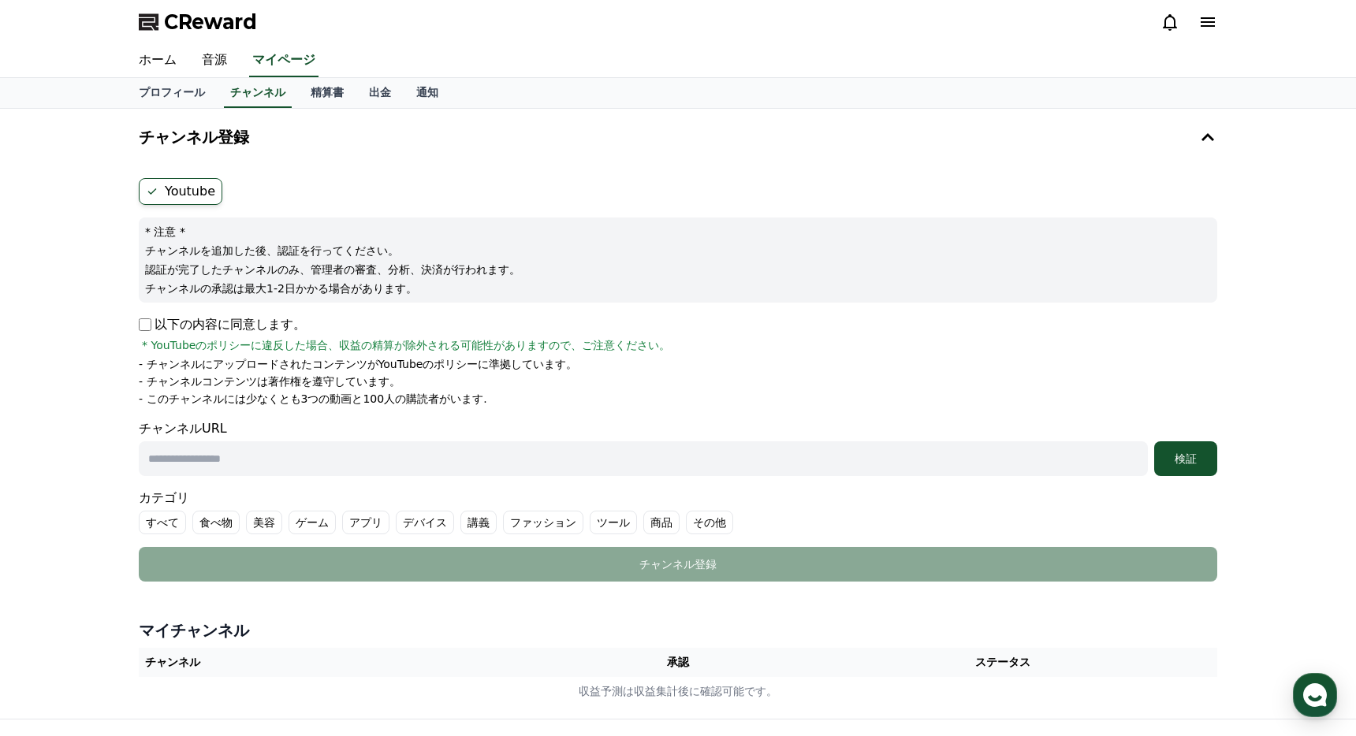
click at [187, 22] on span "CReward" at bounding box center [210, 21] width 93 height 25
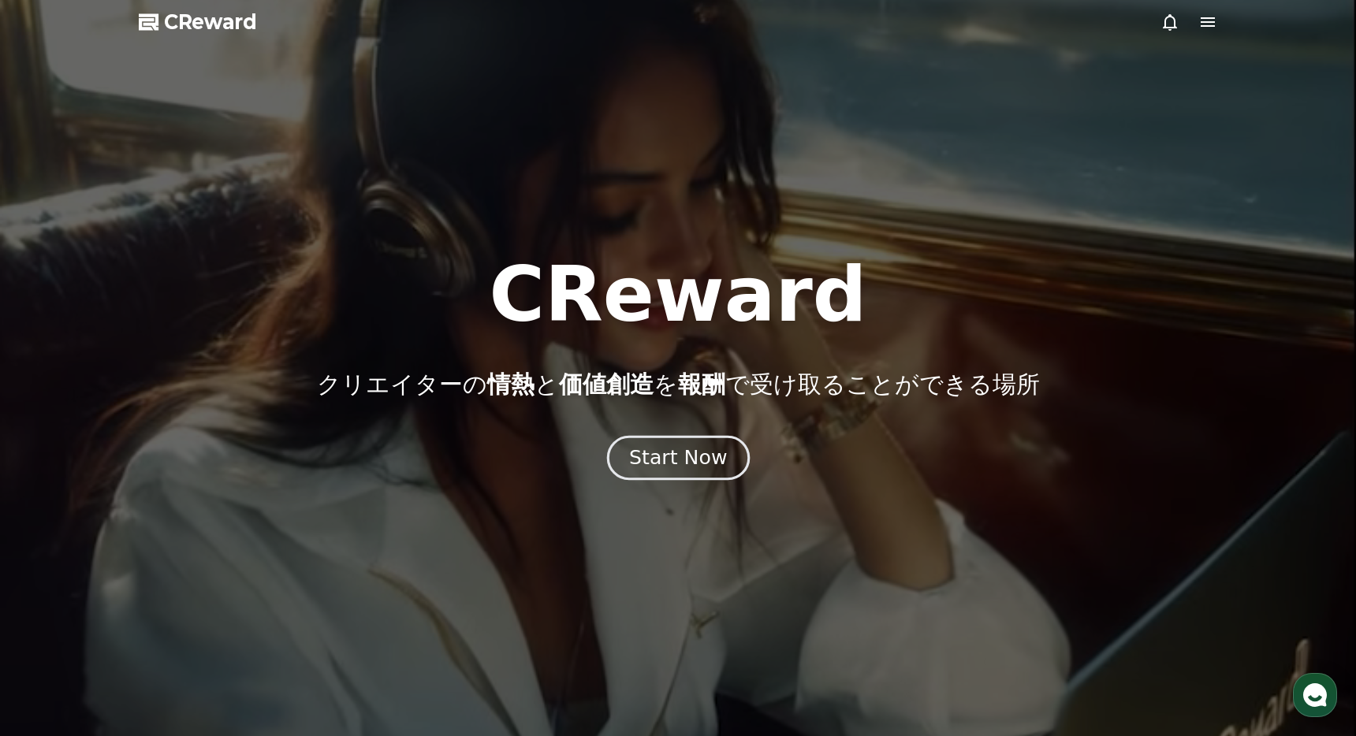
click at [643, 466] on div "Start Now" at bounding box center [678, 458] width 98 height 27
